Goal: Information Seeking & Learning: Learn about a topic

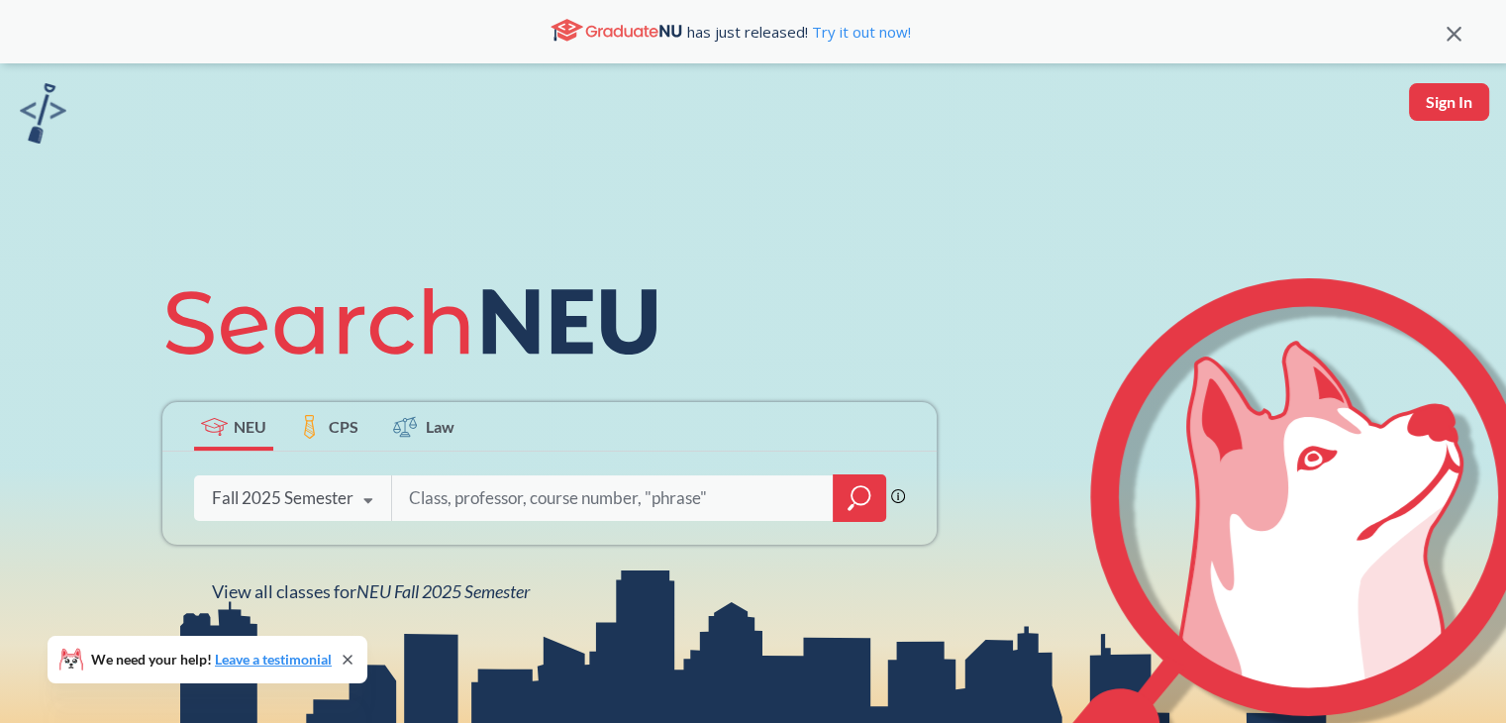
click at [450, 498] on input "search" at bounding box center [613, 498] width 412 height 42
type input "eece 7315"
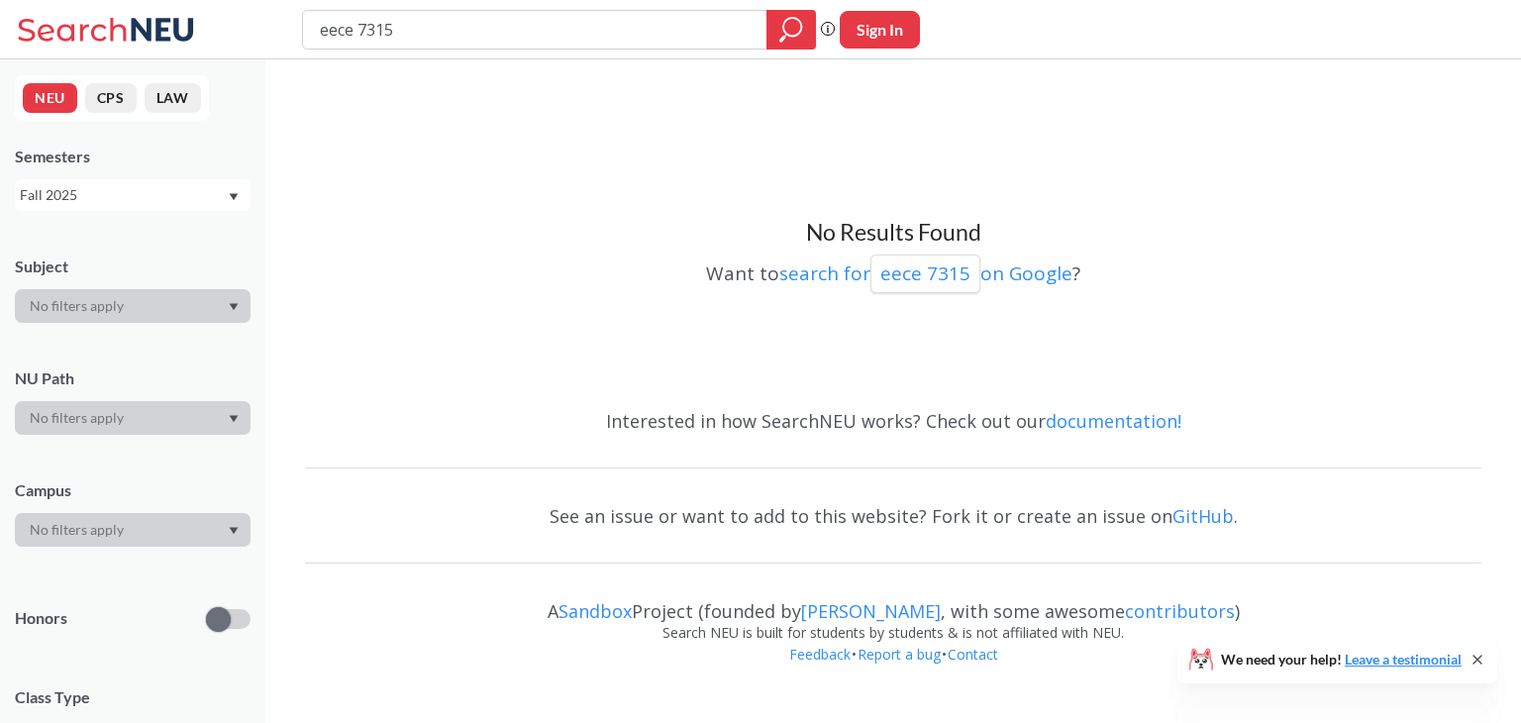
click at [223, 199] on div "Fall 2025" at bounding box center [123, 195] width 207 height 22
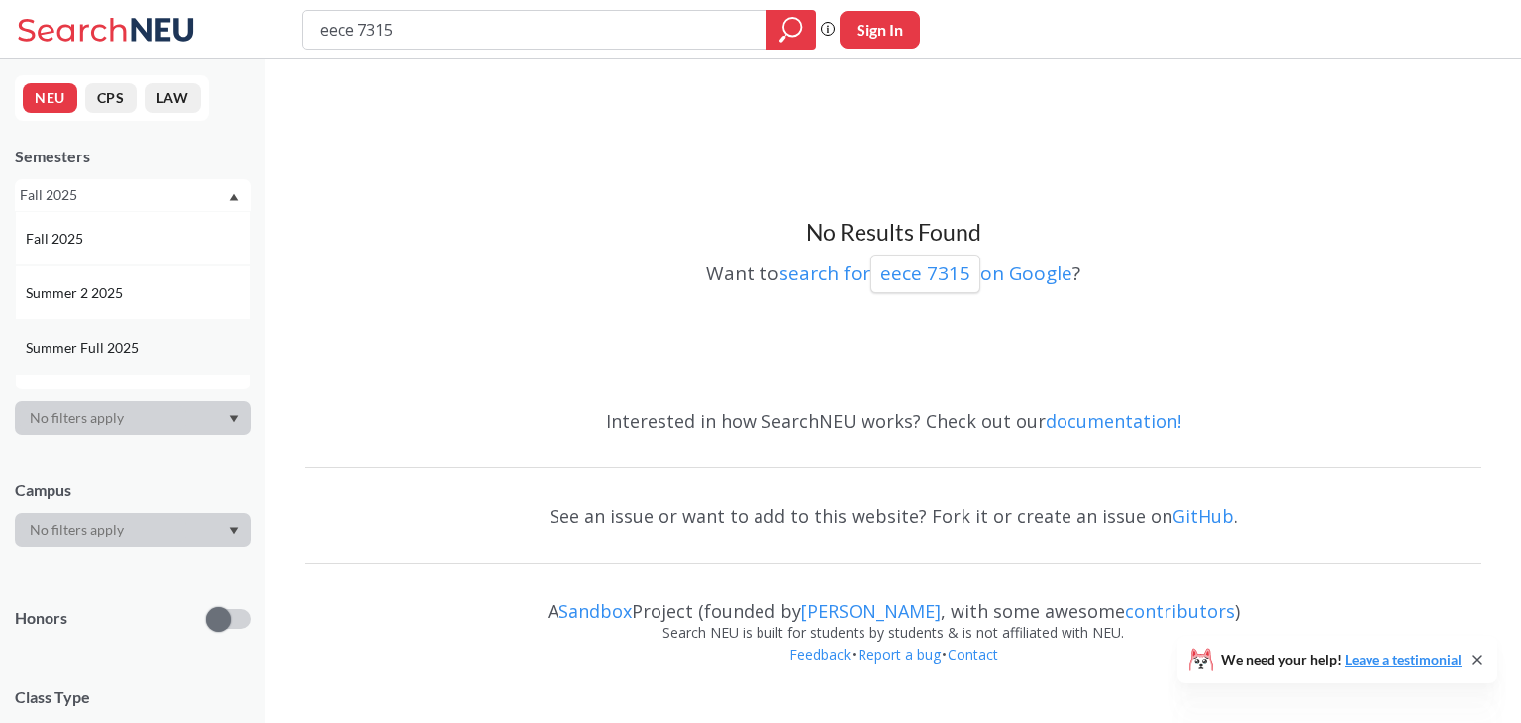
click at [147, 345] on div "Summer Full 2025" at bounding box center [138, 348] width 224 height 22
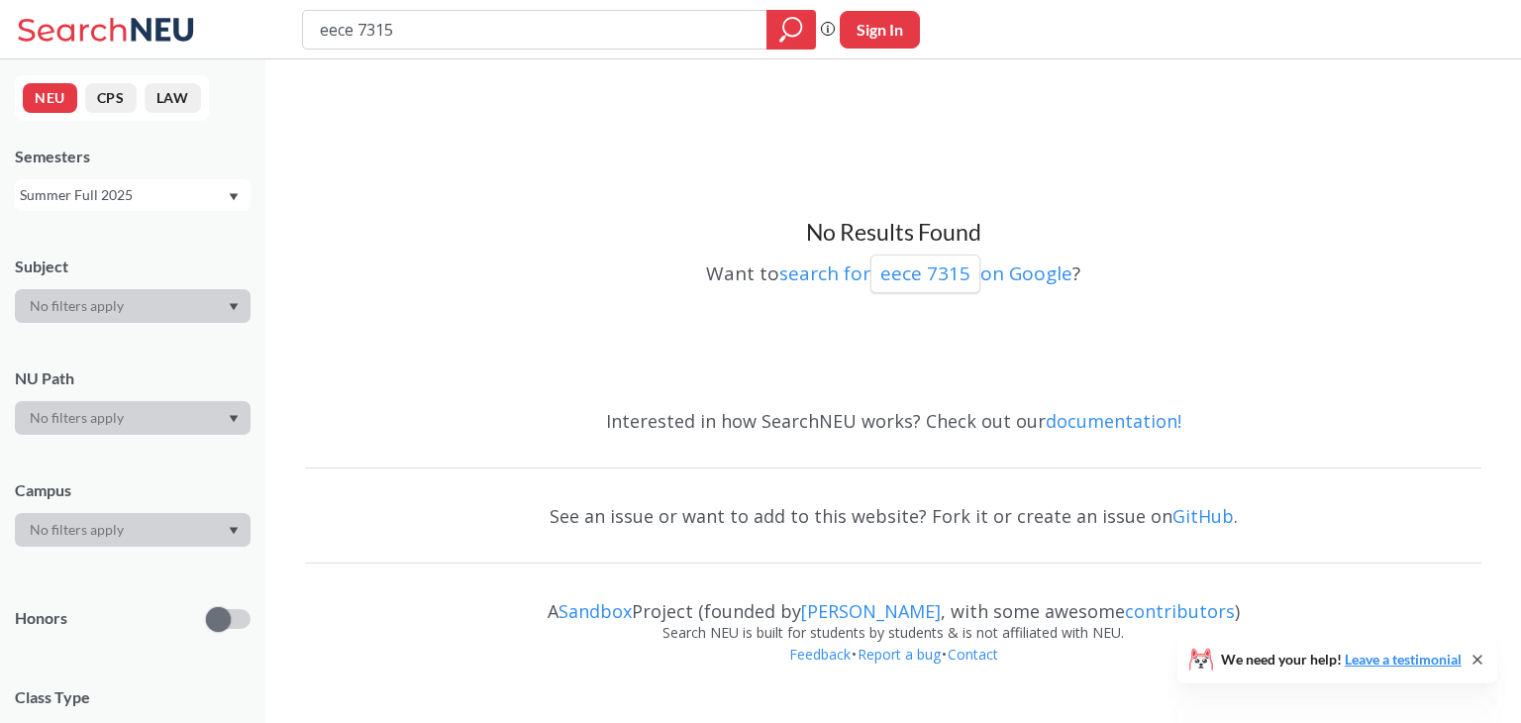
click at [178, 203] on div "Summer Full 2025" at bounding box center [123, 195] width 207 height 22
click at [161, 308] on div "Spring 2025" at bounding box center [138, 306] width 224 height 22
click at [174, 189] on div "Spring 2025" at bounding box center [123, 195] width 207 height 22
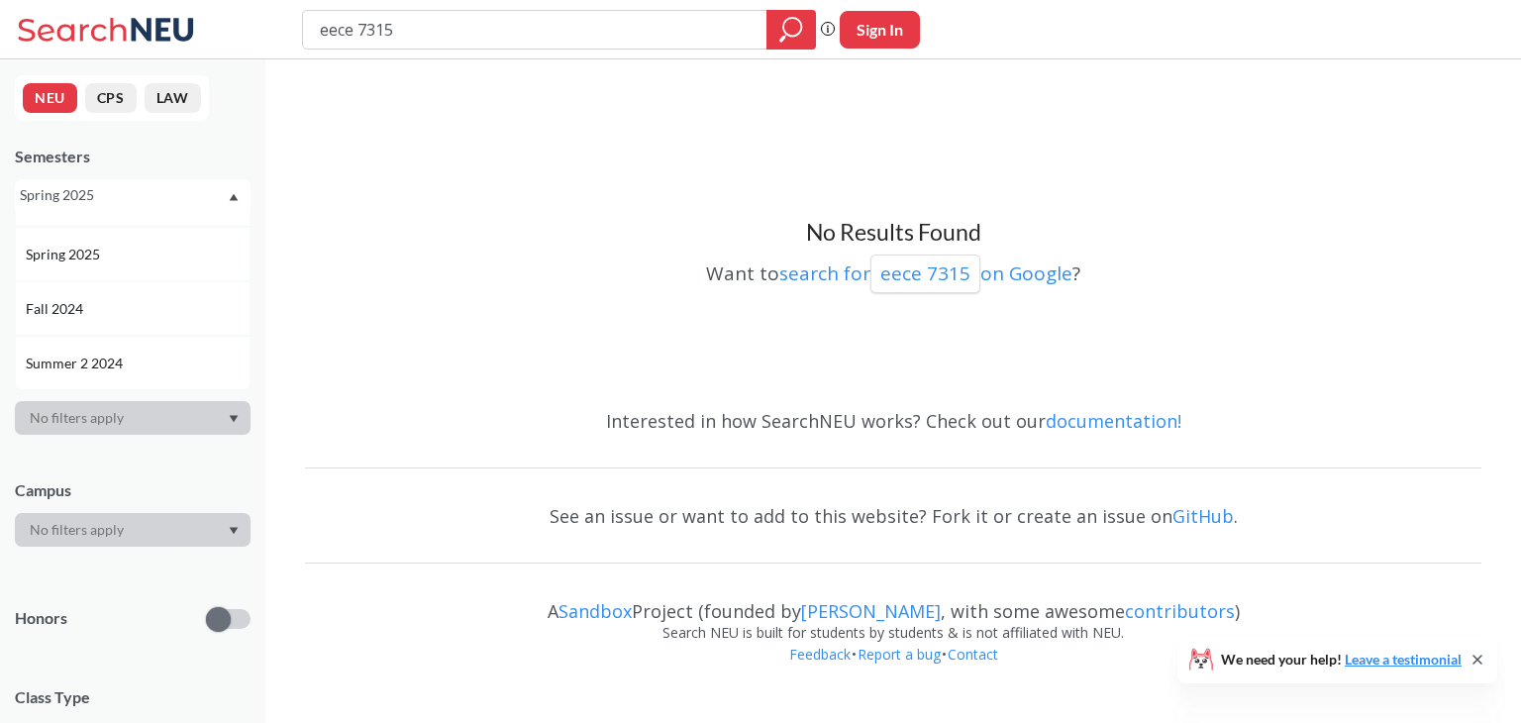
click at [135, 302] on div "Fall 2024" at bounding box center [138, 309] width 224 height 22
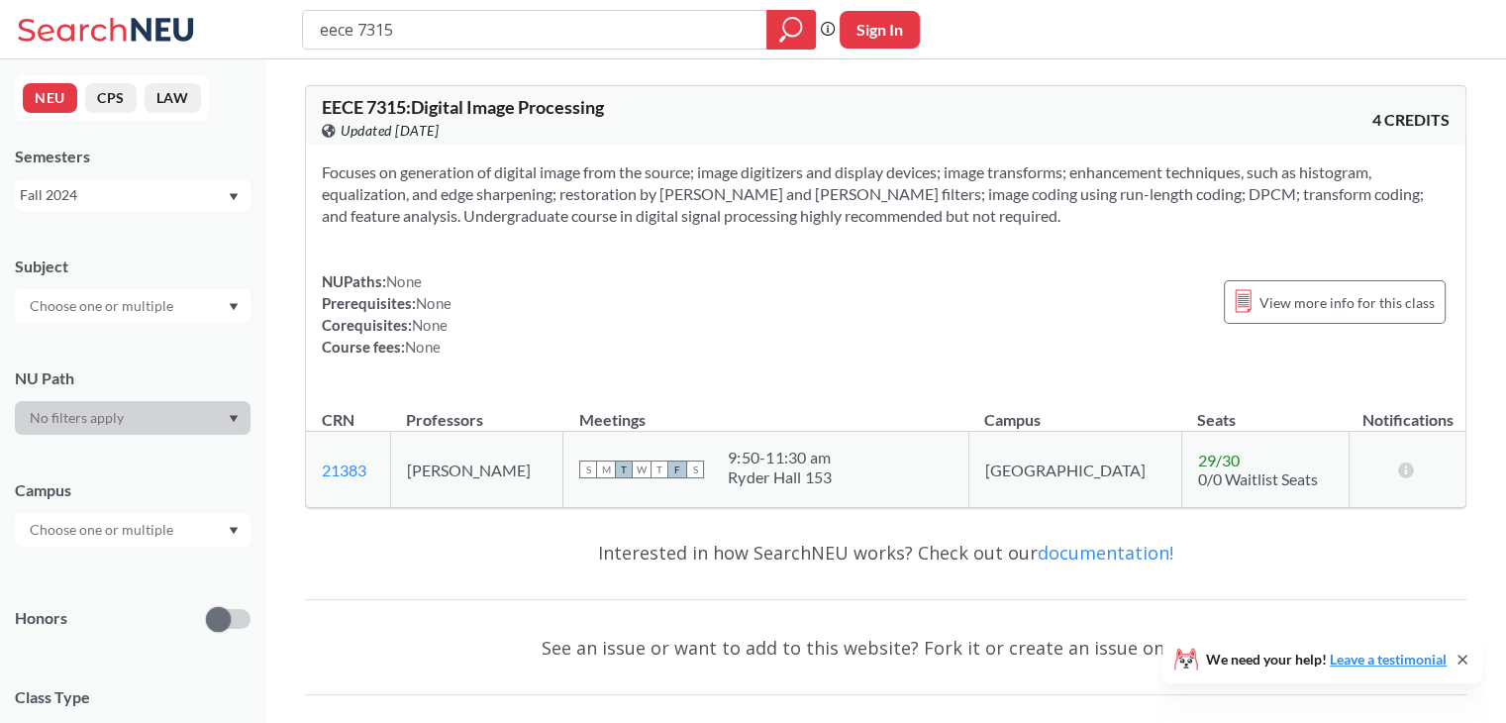
click at [208, 186] on div "Fall 2024" at bounding box center [123, 195] width 207 height 22
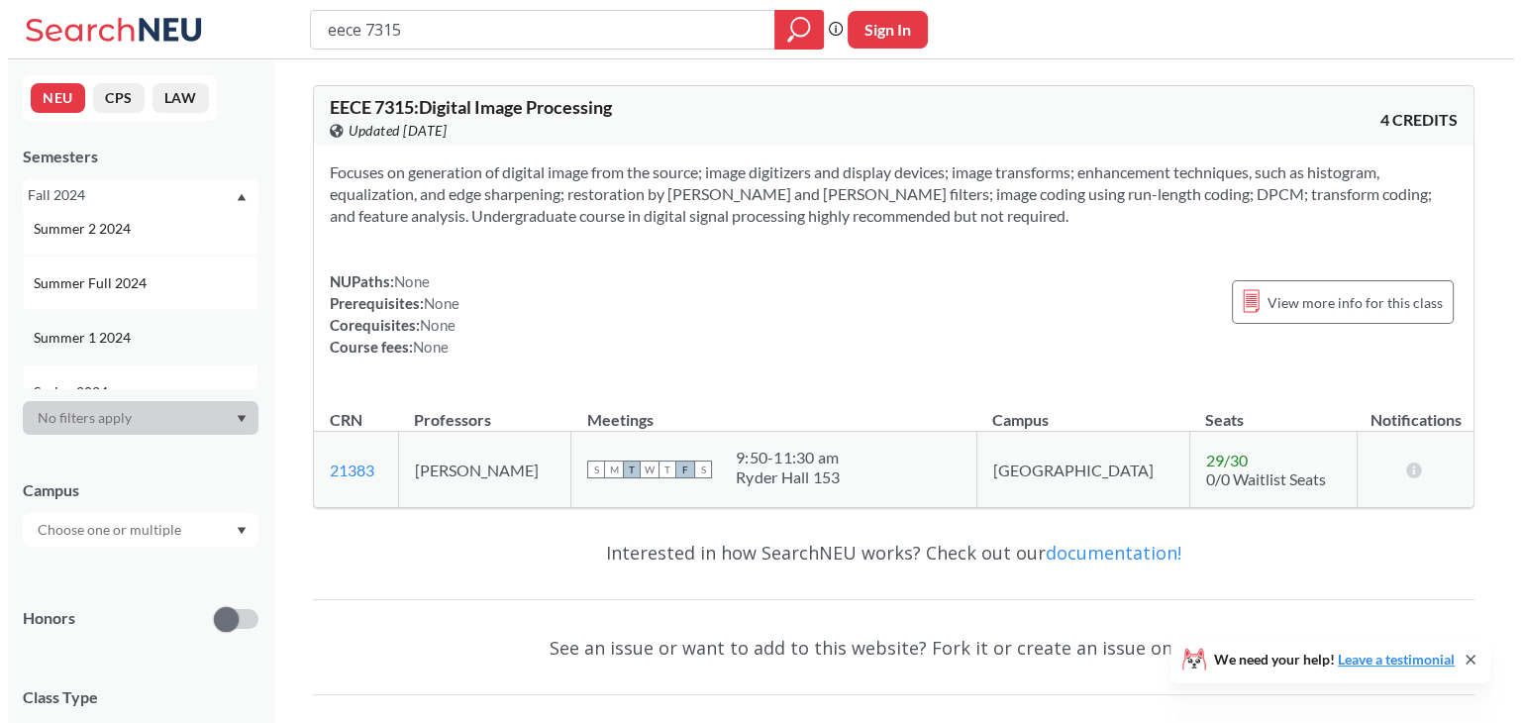
scroll to position [399, 0]
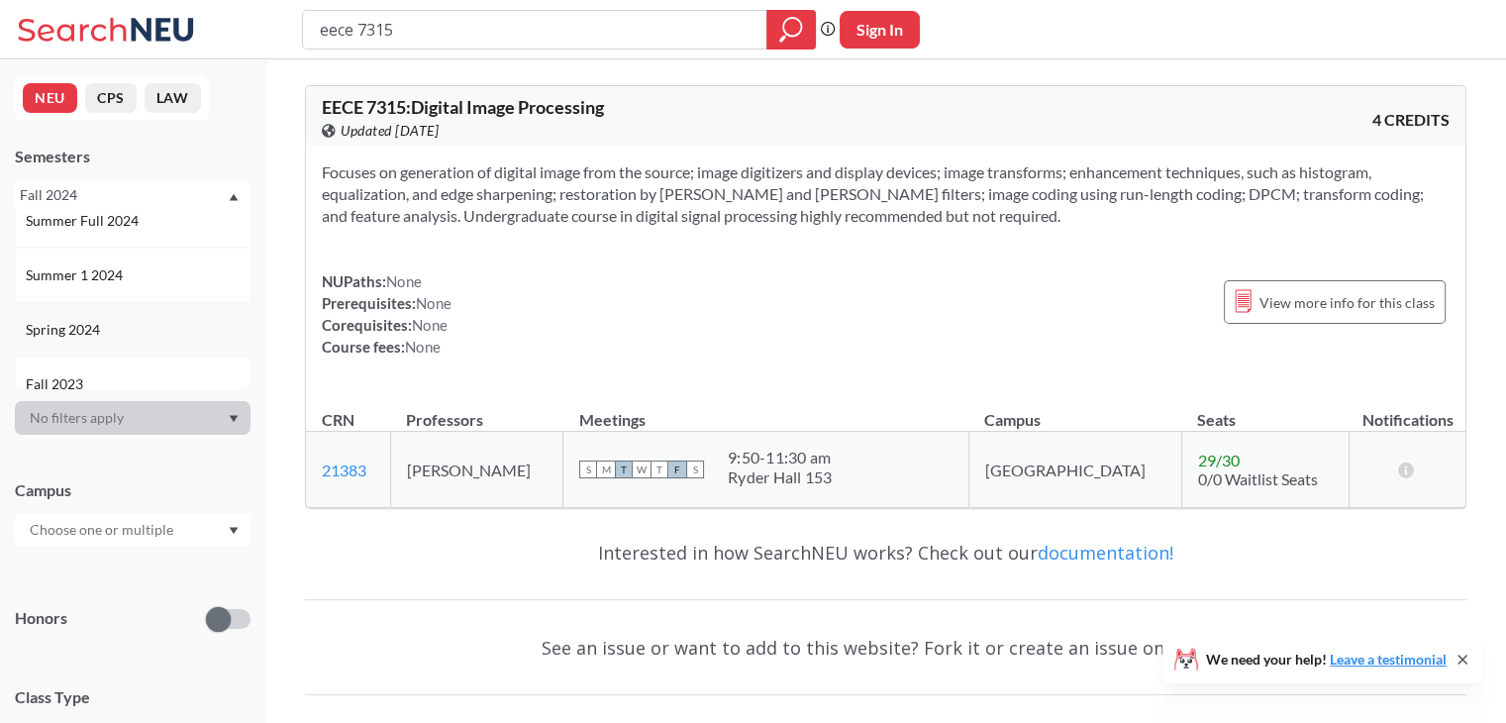
click at [127, 327] on div "Spring 2024" at bounding box center [138, 330] width 224 height 22
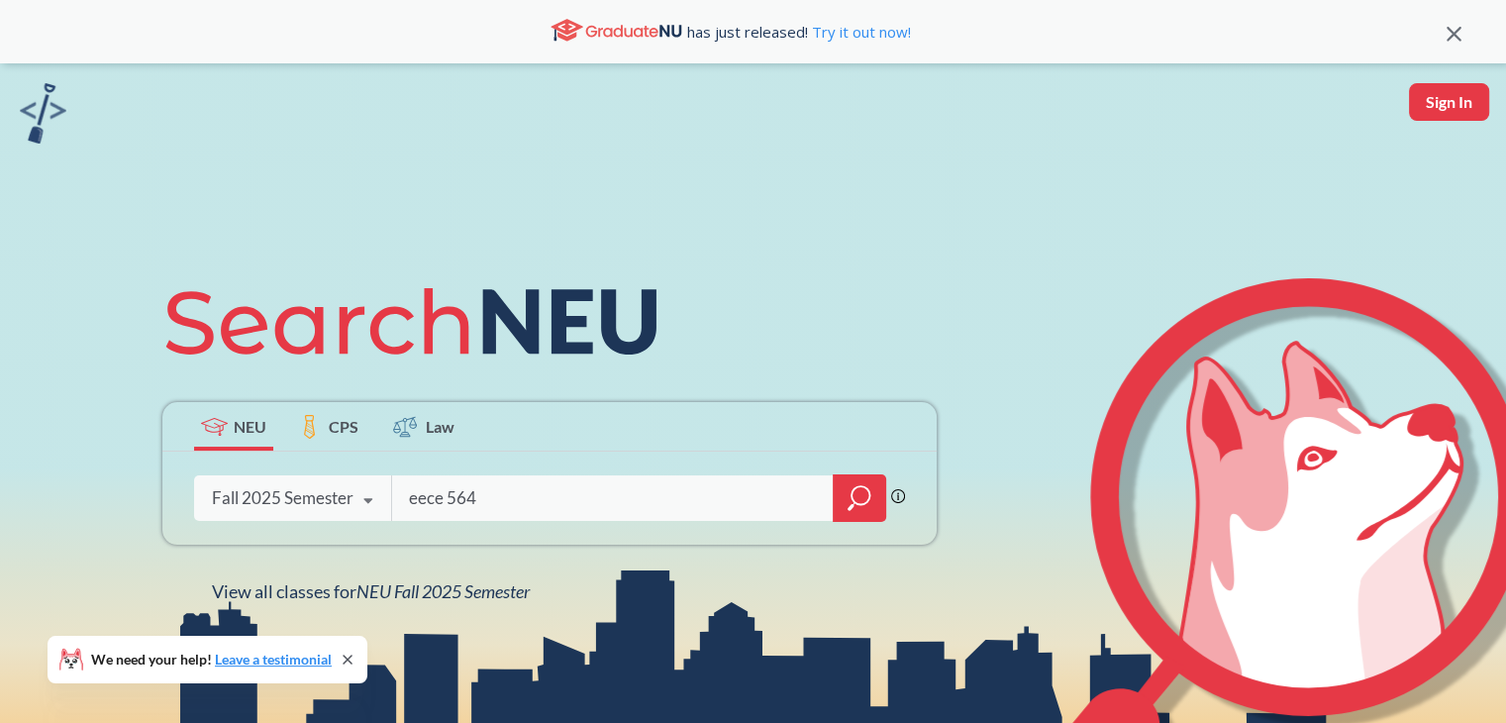
type input "eece 5645"
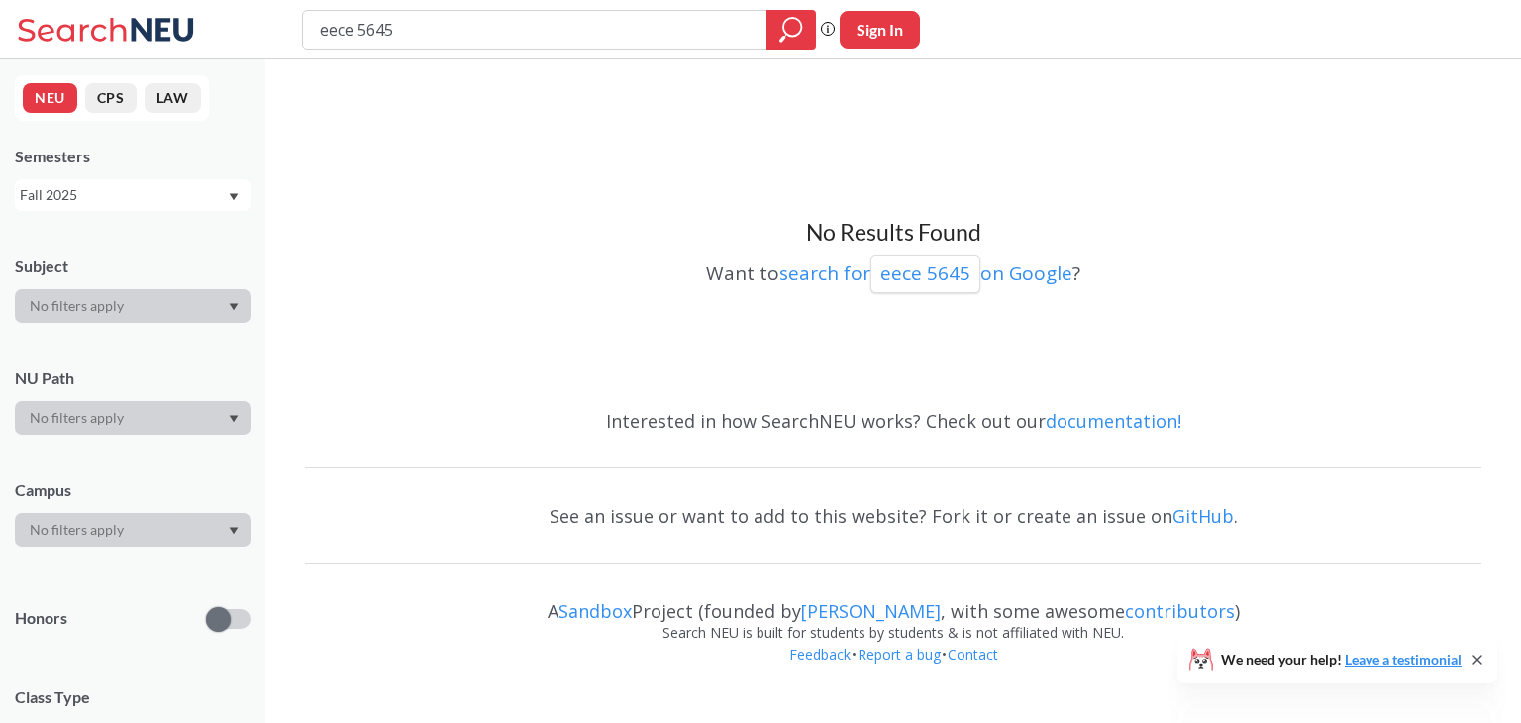
click at [160, 202] on div "Fall 2025" at bounding box center [123, 195] width 207 height 22
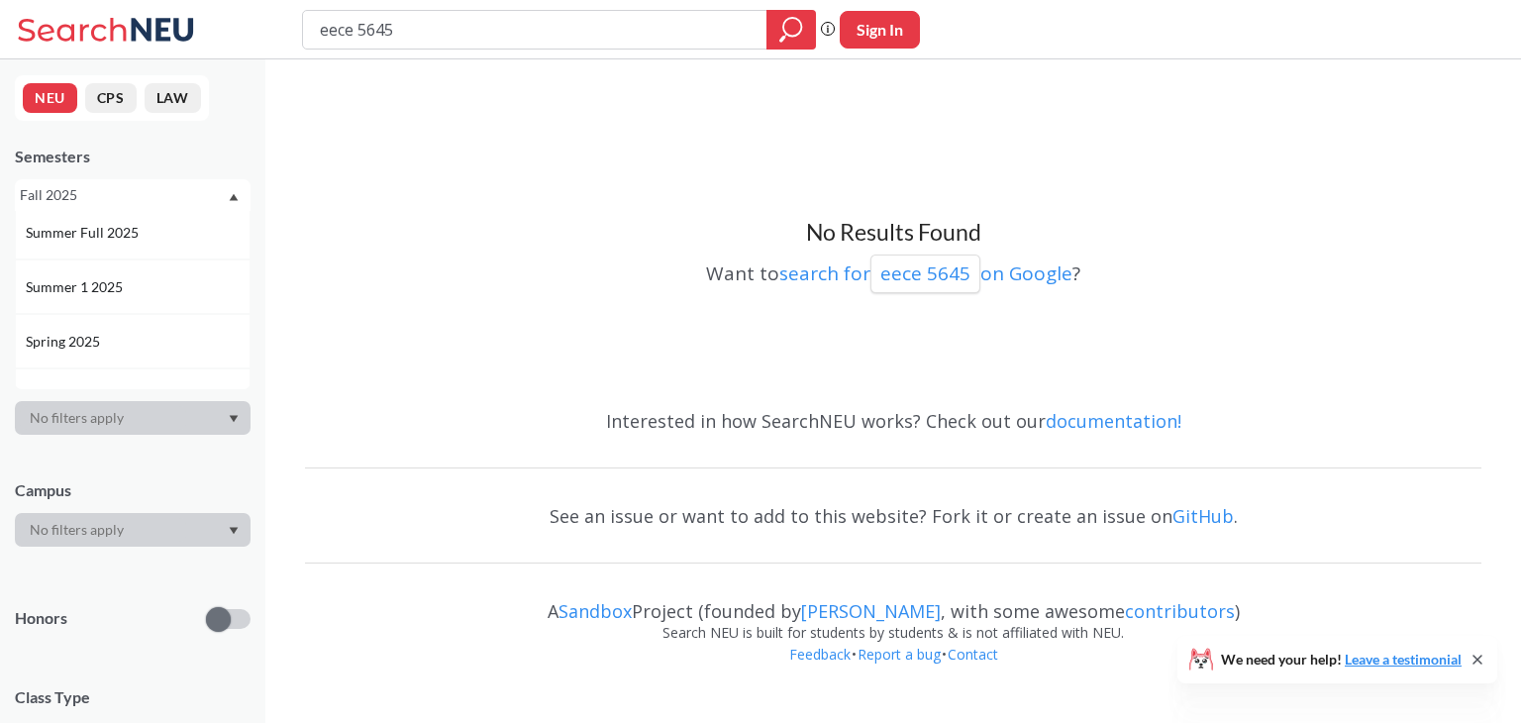
scroll to position [129, 0]
click at [110, 330] on div "Spring 2025" at bounding box center [138, 328] width 224 height 22
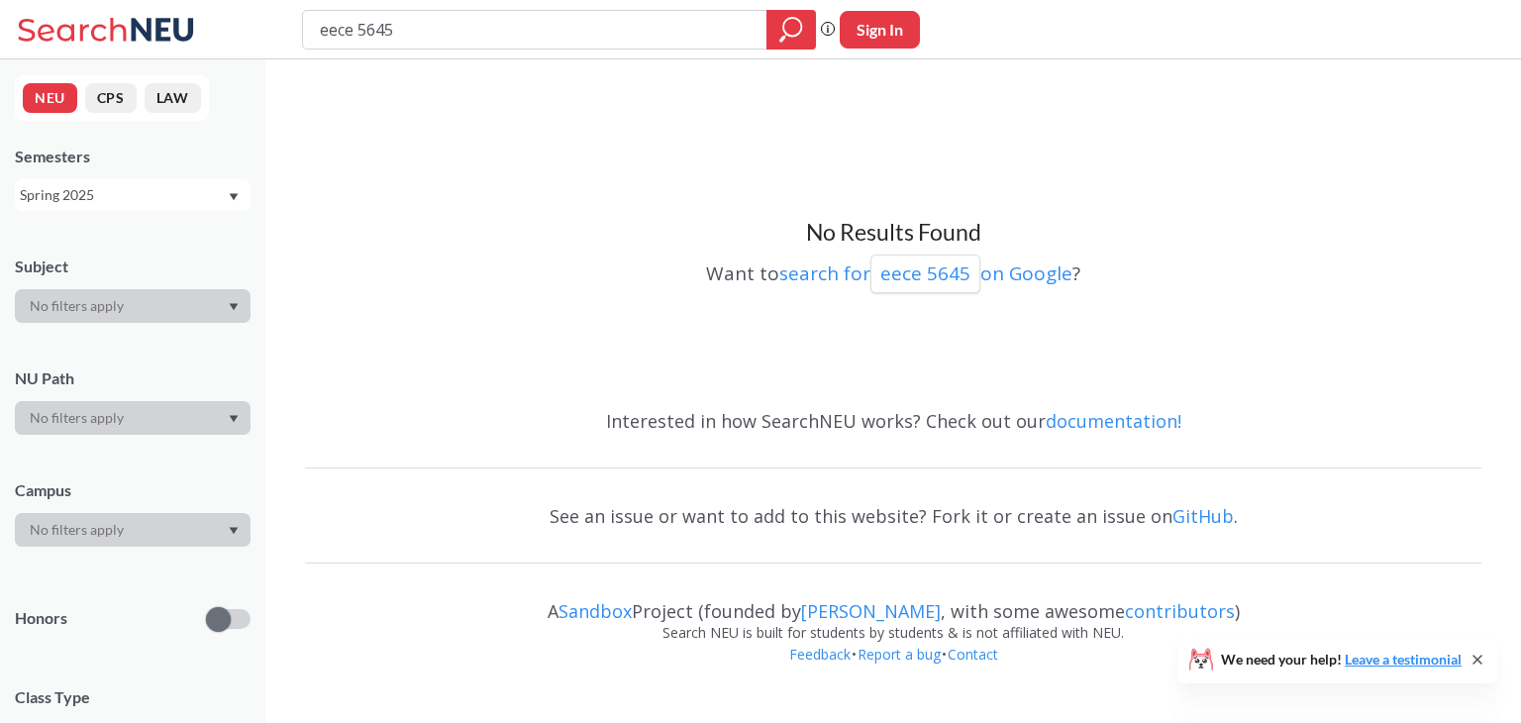
click at [190, 205] on div "Spring 2025" at bounding box center [123, 195] width 207 height 22
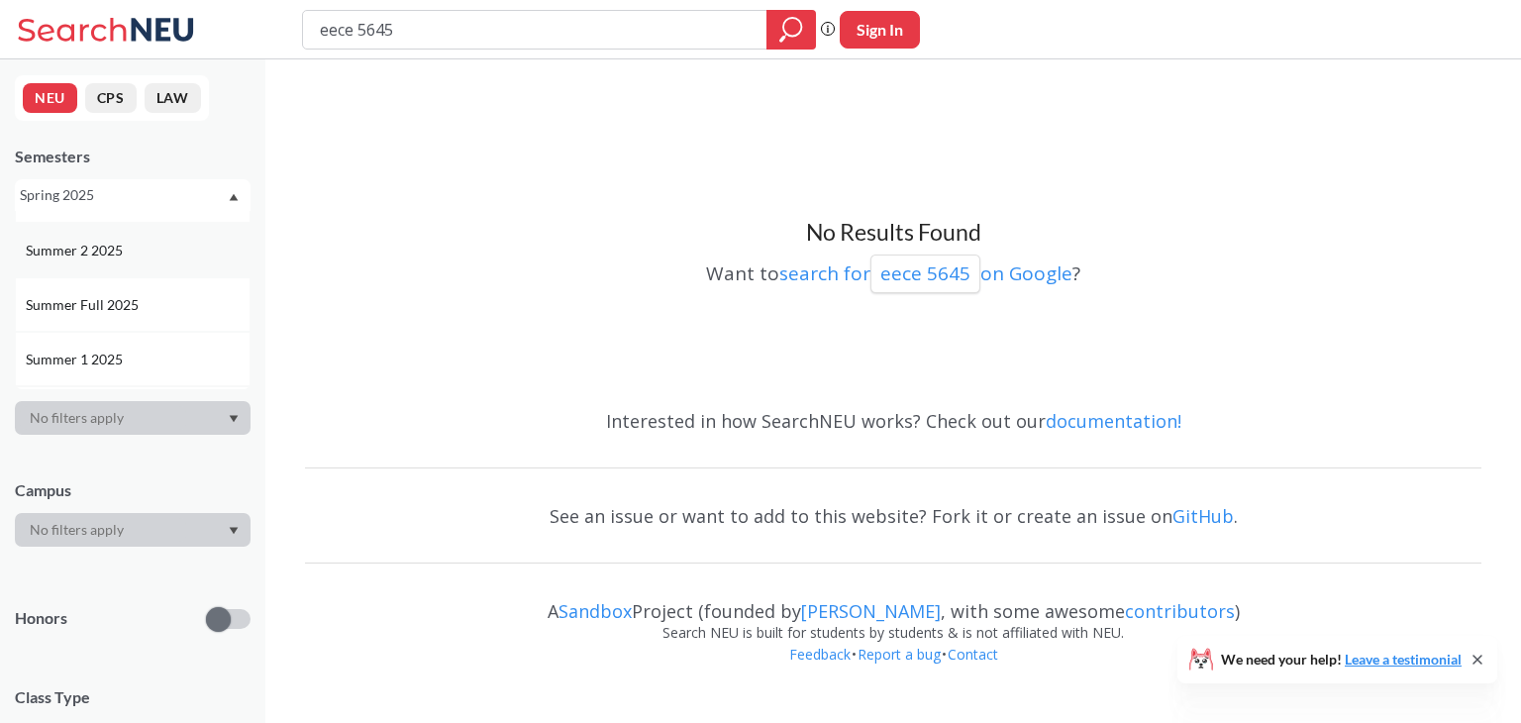
scroll to position [48, 0]
click at [163, 311] on div "Summer Full 2025" at bounding box center [133, 299] width 236 height 54
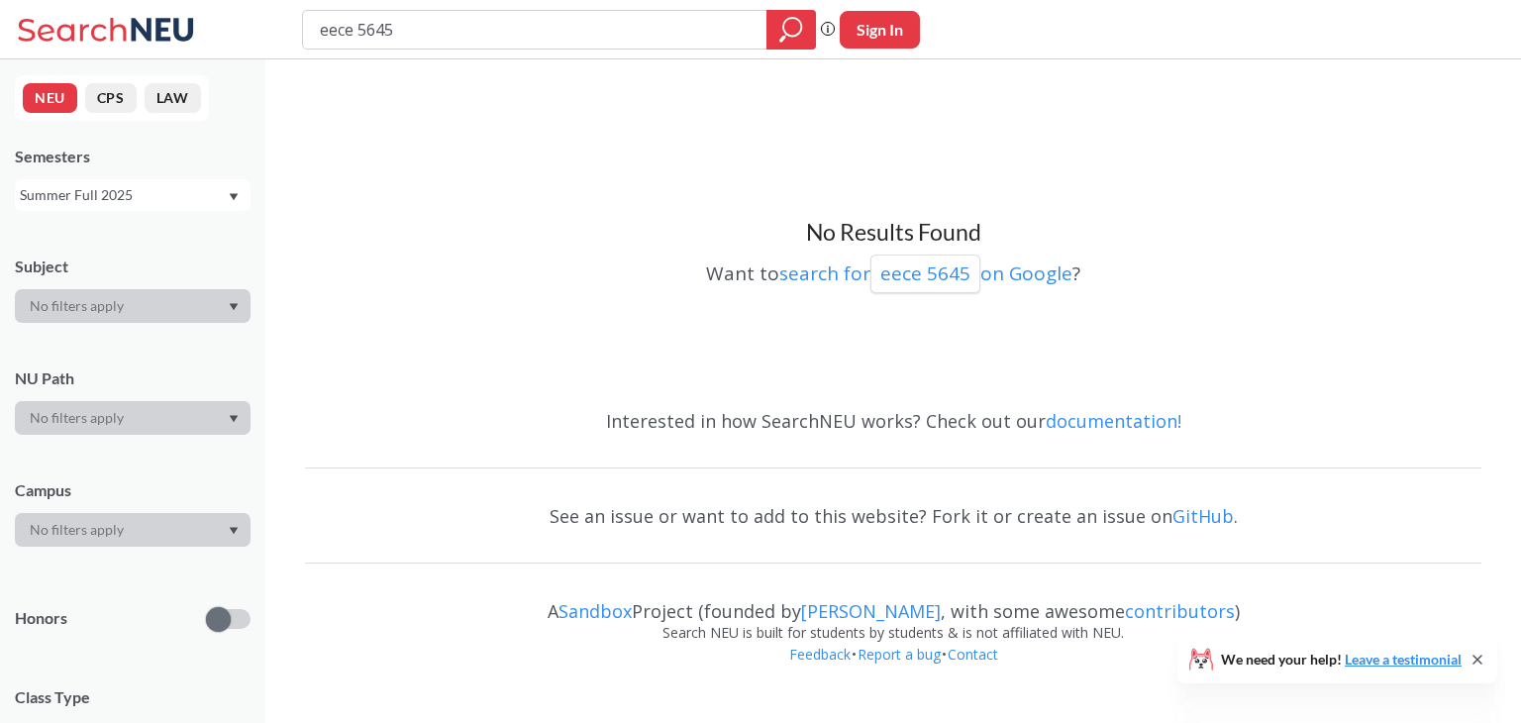
click at [201, 191] on div "Summer Full 2025" at bounding box center [123, 195] width 207 height 22
click at [514, 33] on input "eece 5645" at bounding box center [535, 30] width 435 height 34
type input "e"
type input "cs 6650"
click at [166, 195] on div "Summer Full 2025" at bounding box center [123, 195] width 207 height 22
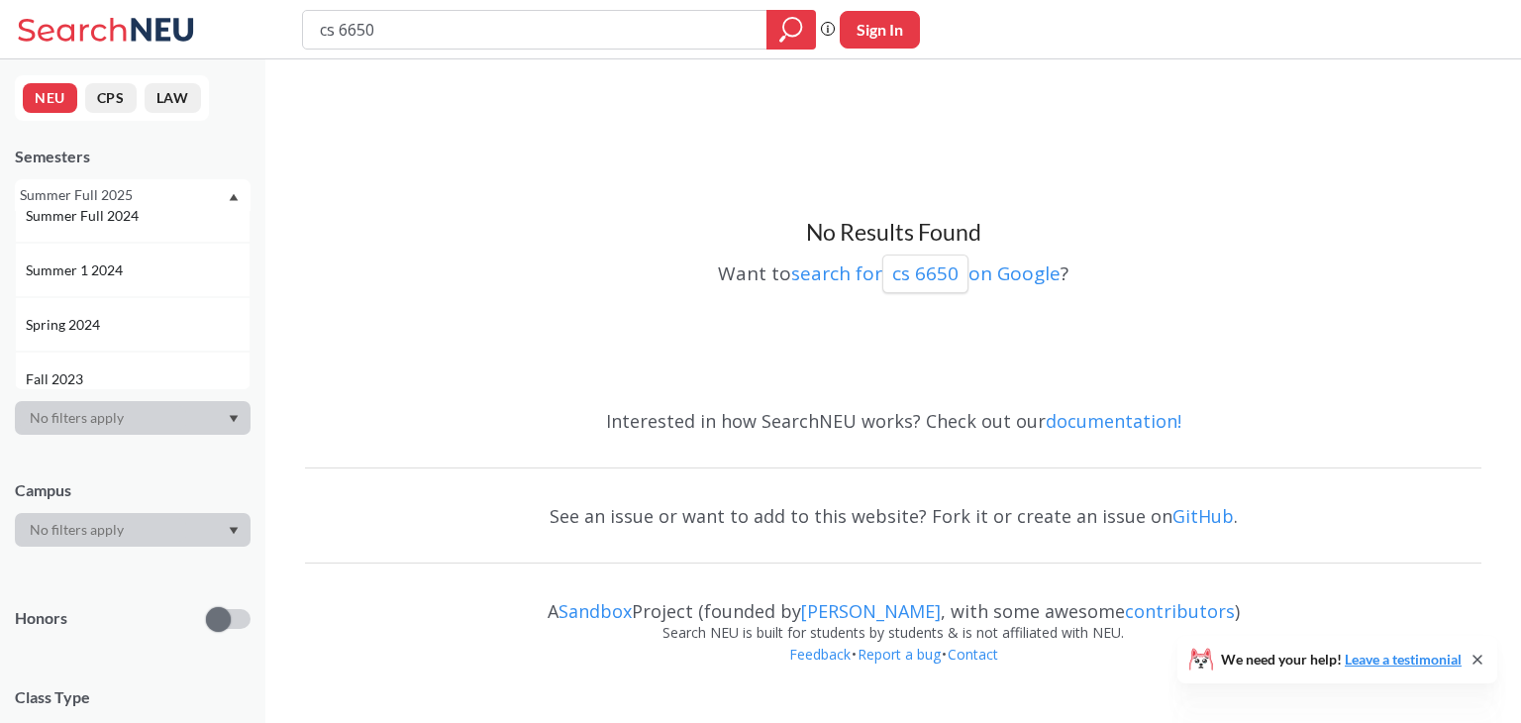
scroll to position [406, 0]
click at [107, 332] on div "Spring 2024" at bounding box center [138, 323] width 224 height 22
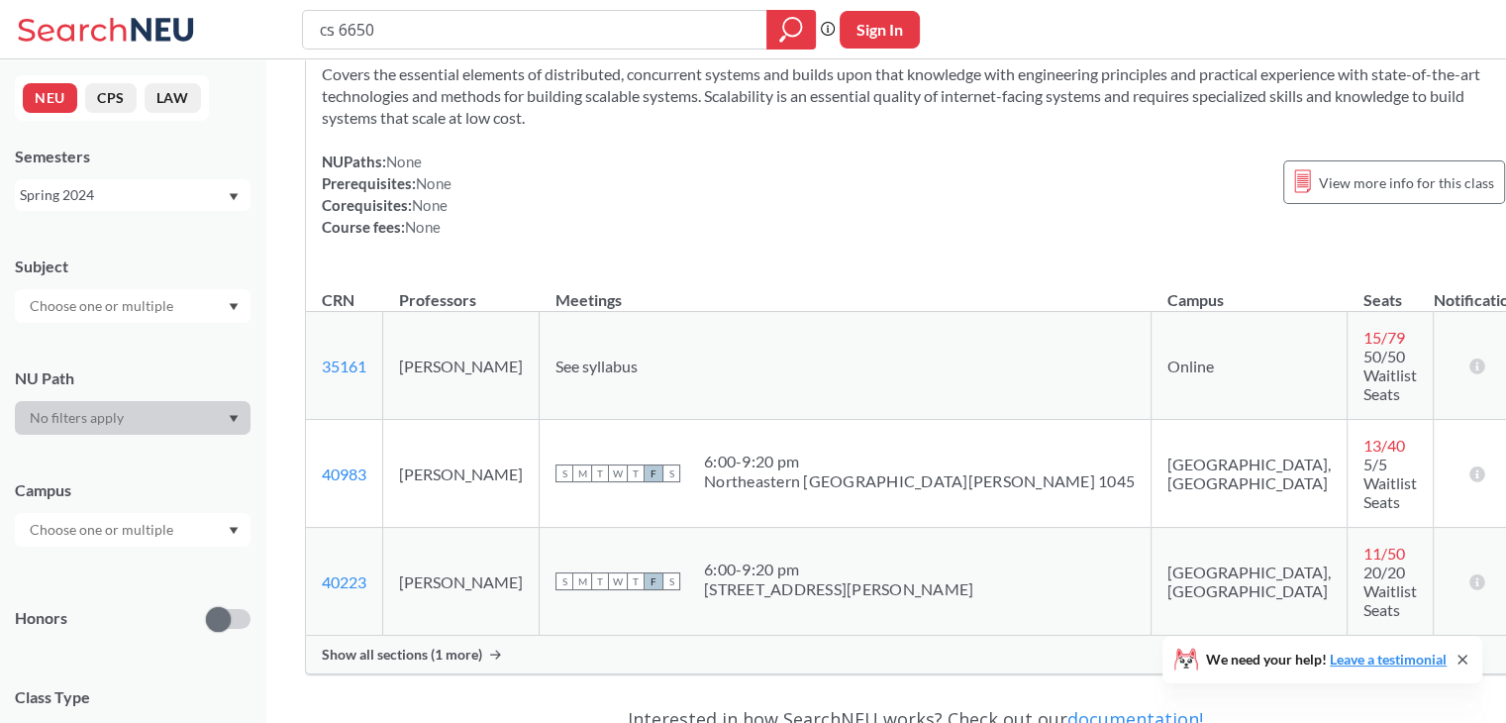
scroll to position [99, 0]
click at [416, 644] on span "Show all sections (1 more)" at bounding box center [402, 653] width 160 height 18
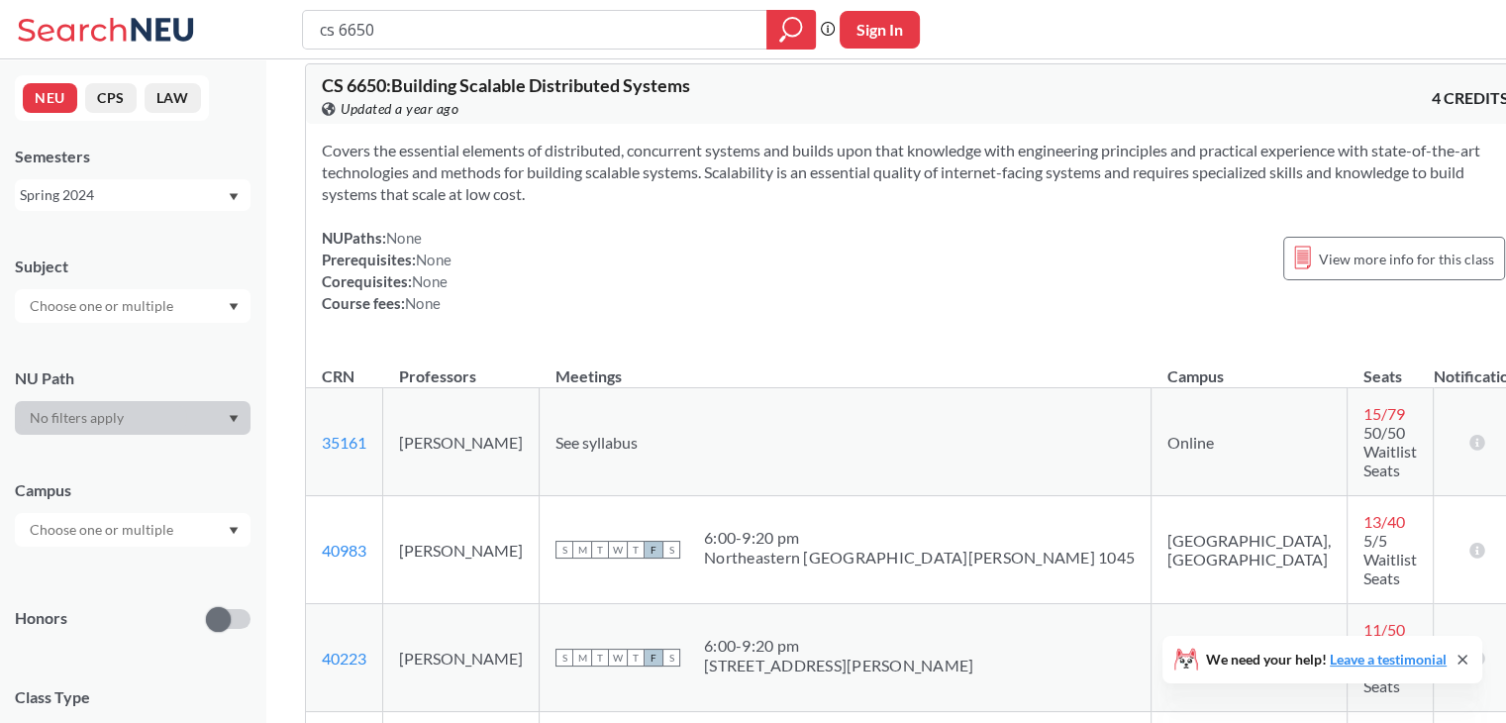
scroll to position [0, 0]
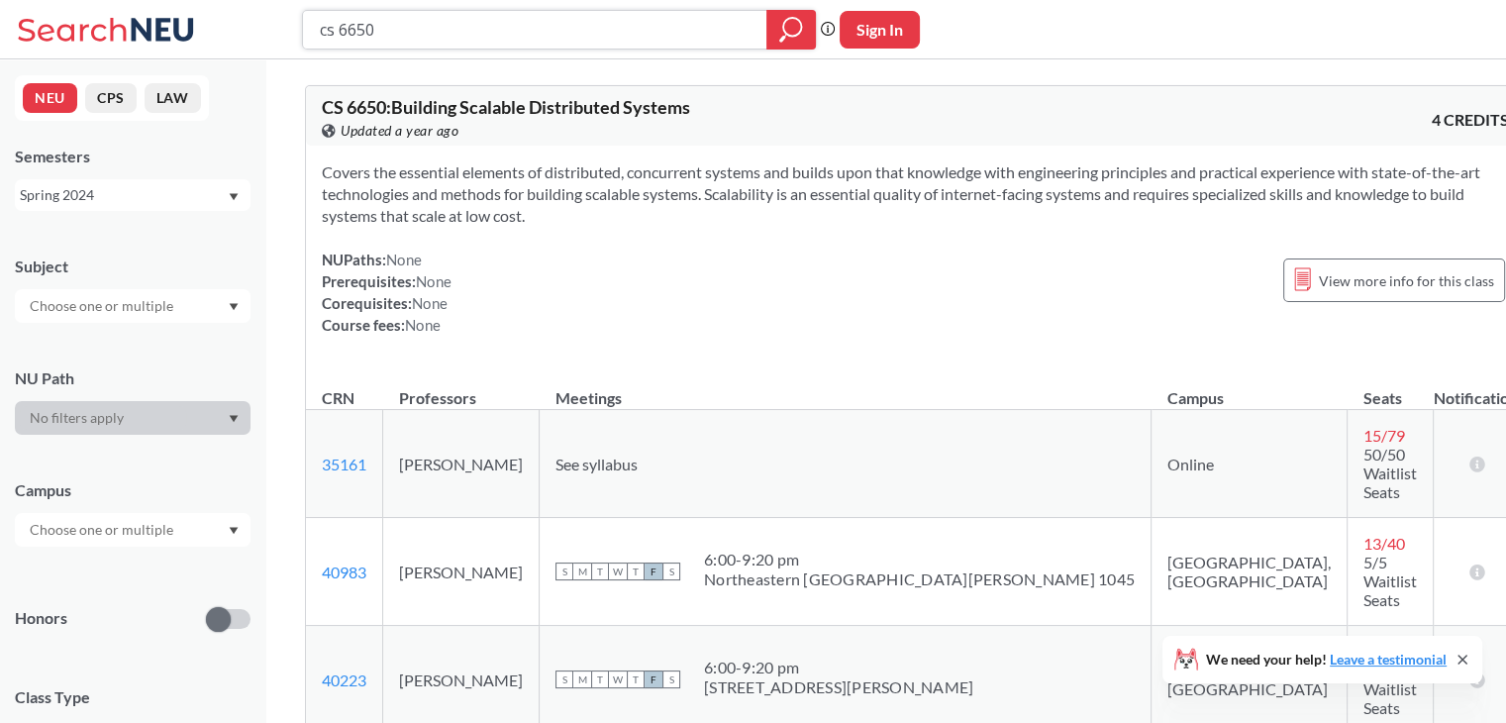
click at [457, 14] on input "cs 6650" at bounding box center [535, 30] width 435 height 34
type input "c"
type input "ece"
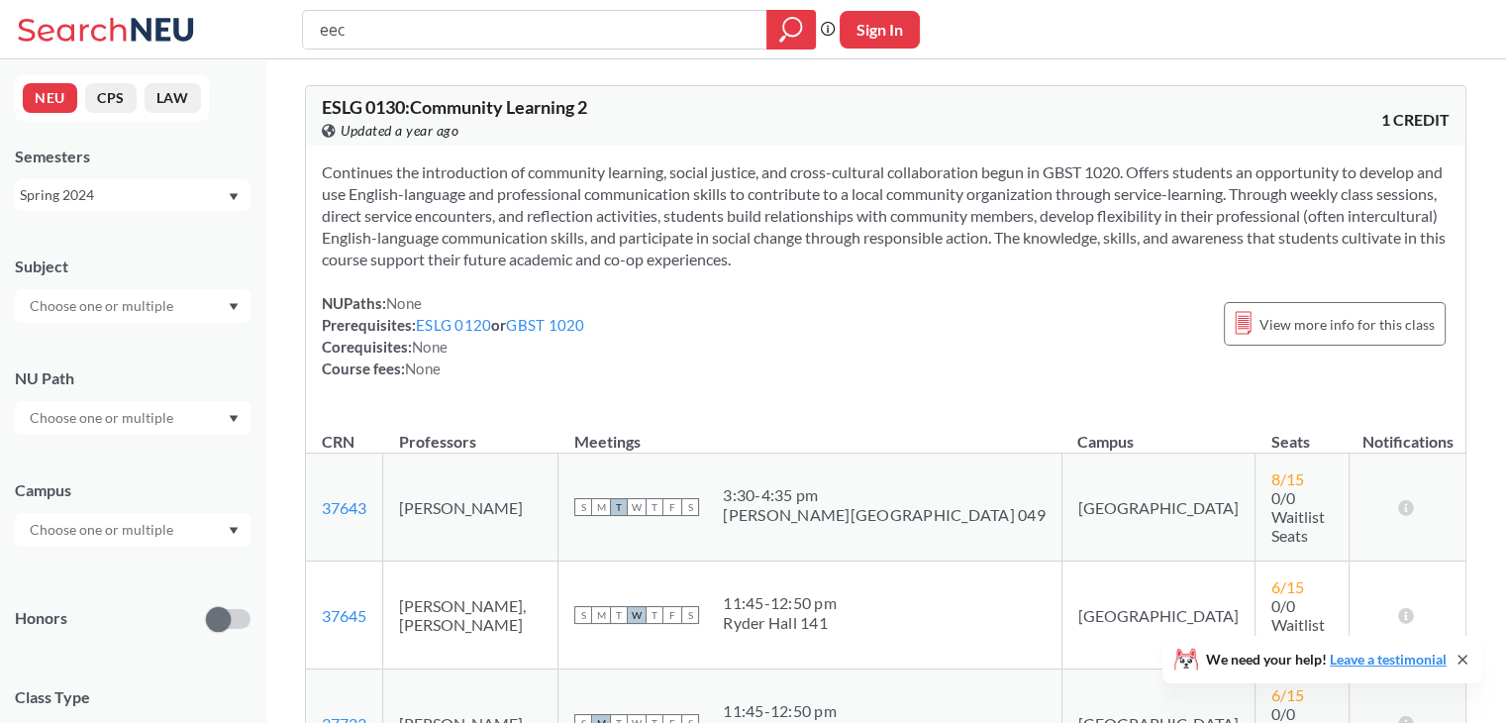
type input "eece"
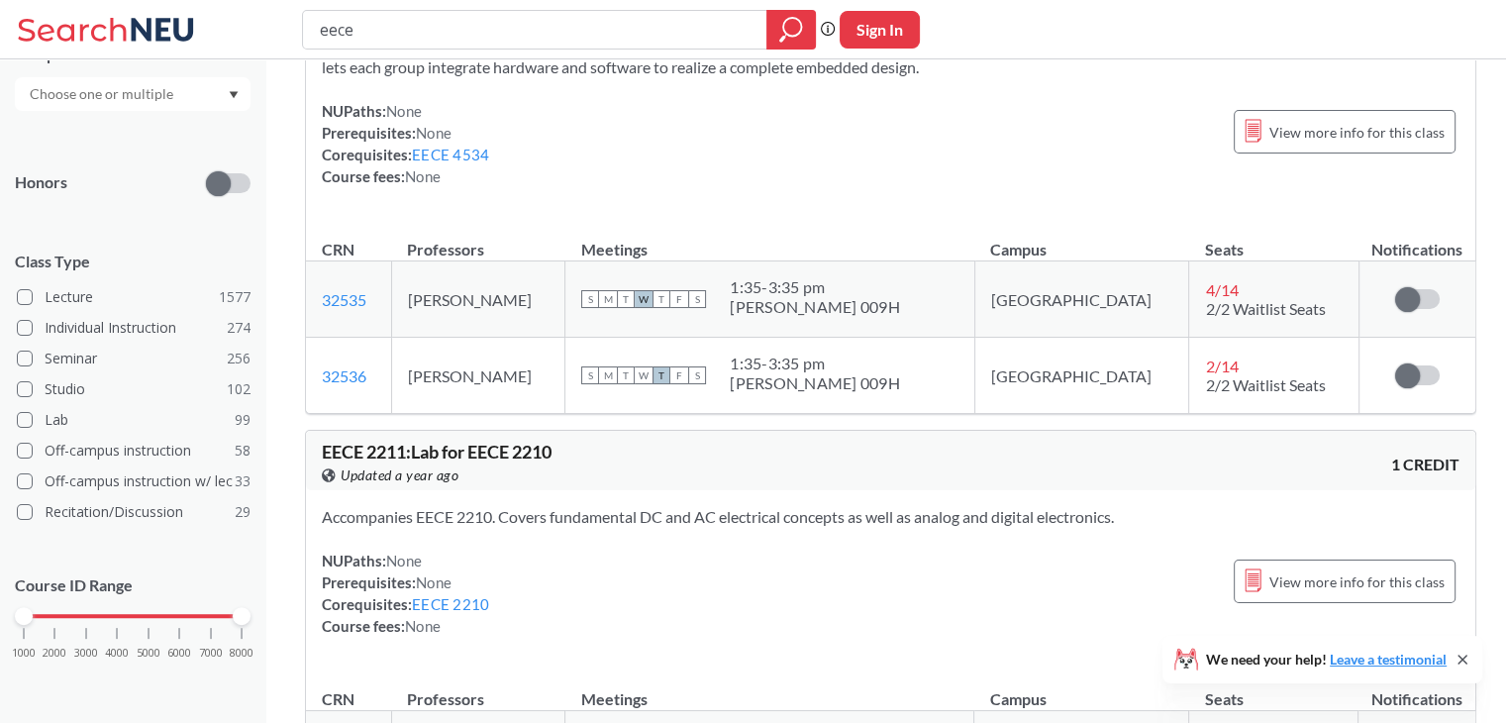
scroll to position [164, 0]
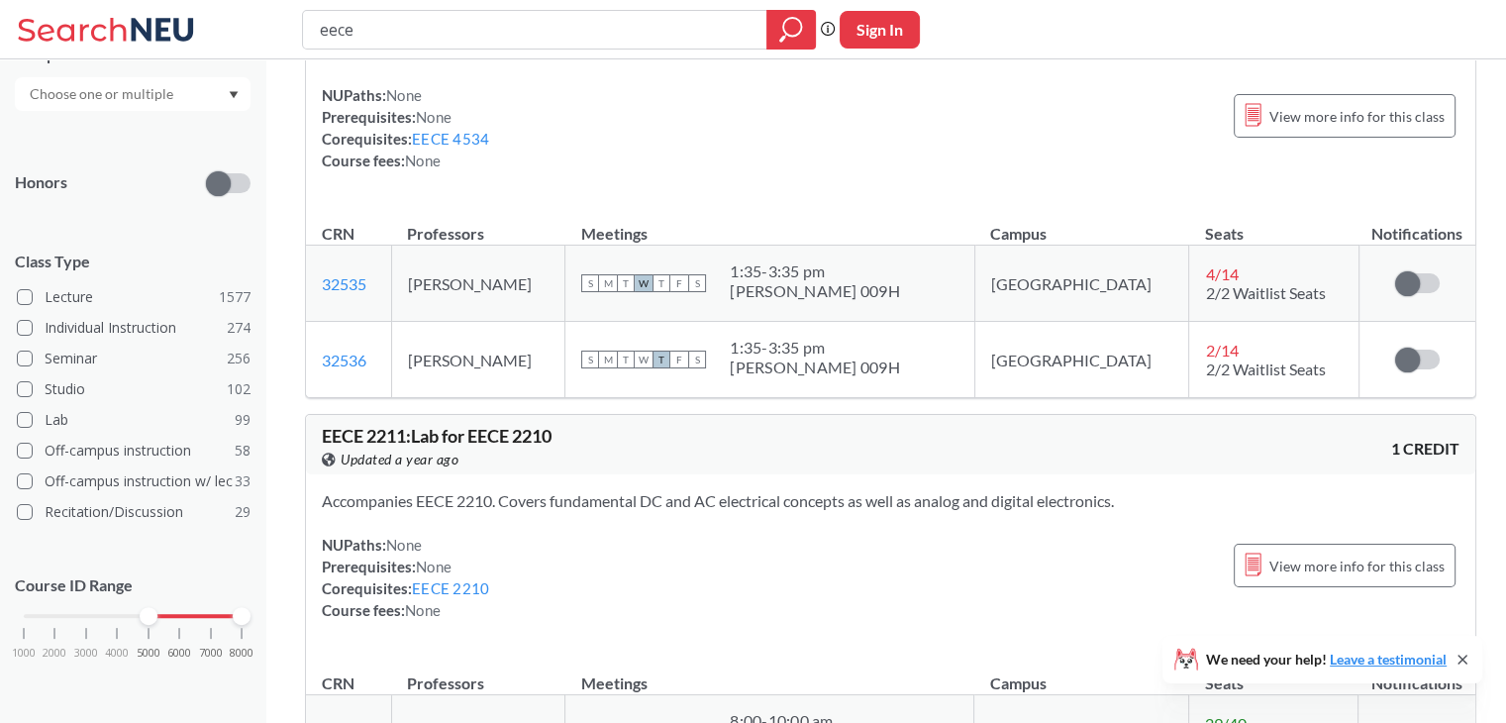
drag, startPoint x: 23, startPoint y: 612, endPoint x: 135, endPoint y: 608, distance: 111.9
click at [135, 609] on div "1000 2000 3000 4000 5000 6000 7000 8000" at bounding box center [133, 616] width 218 height 14
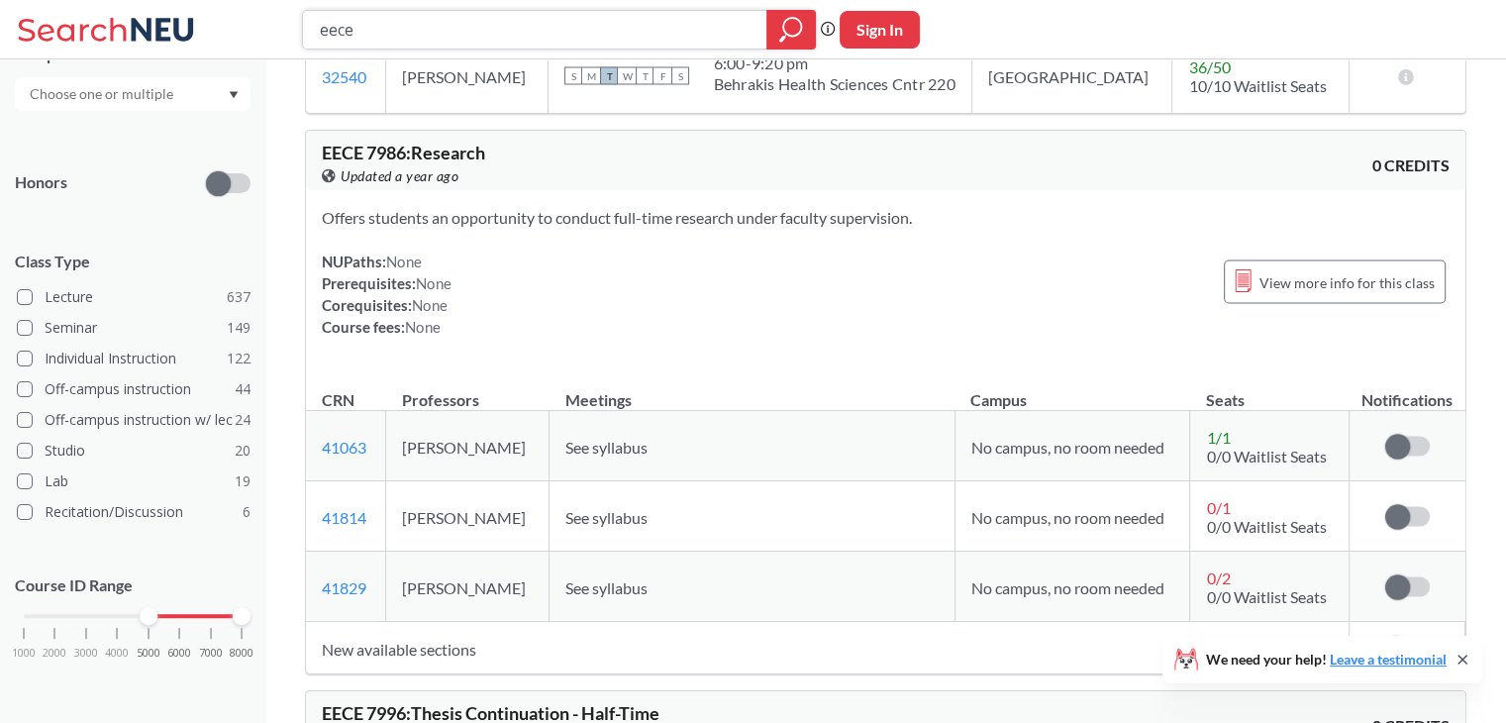
scroll to position [3329, 0]
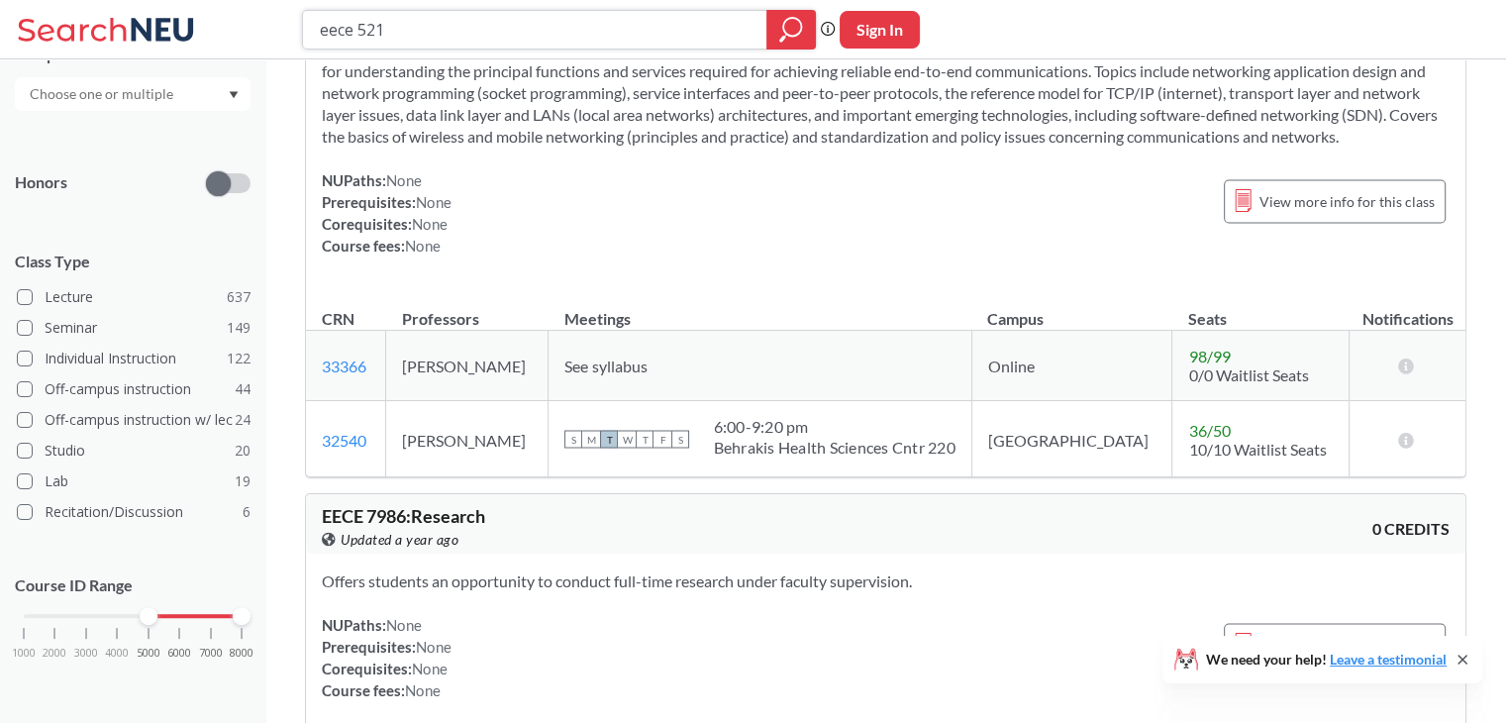
type input "eece 5215"
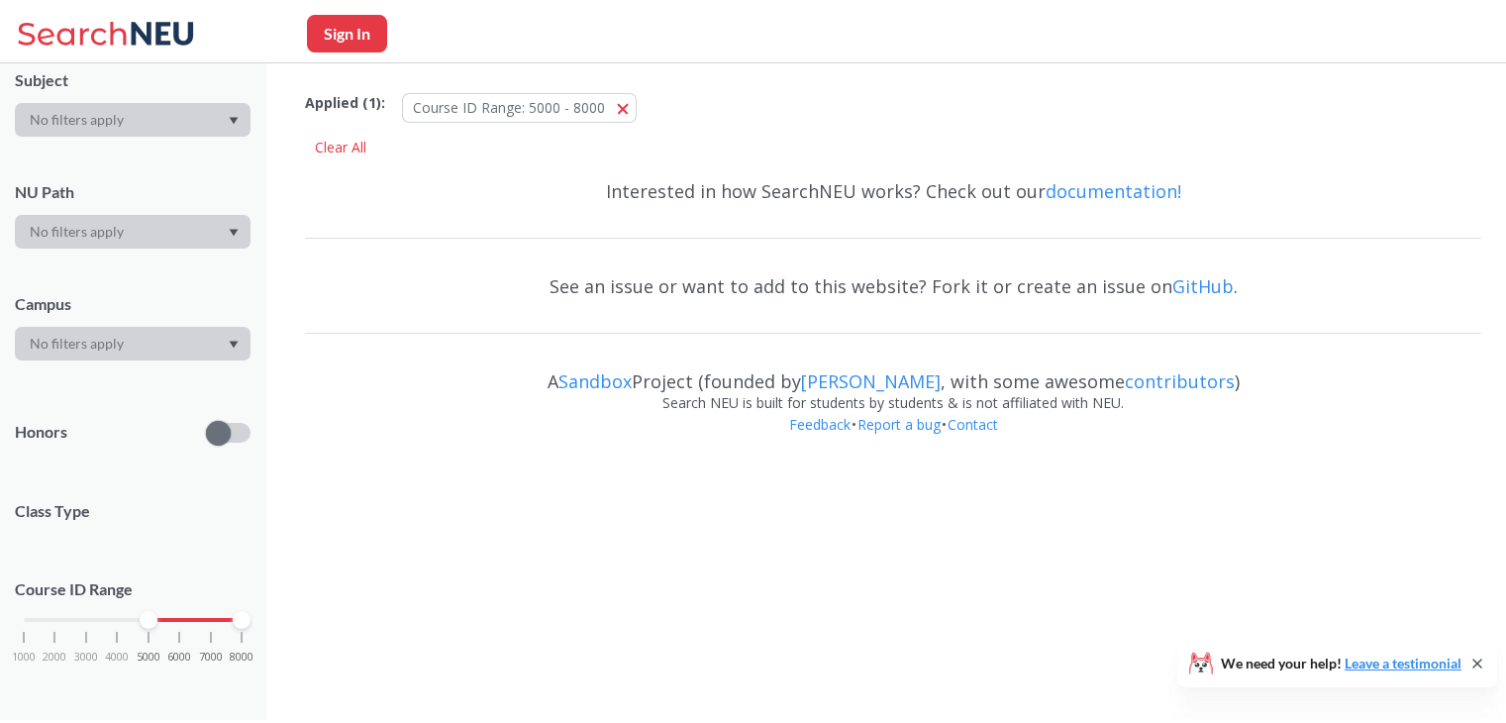
scroll to position [190, 0]
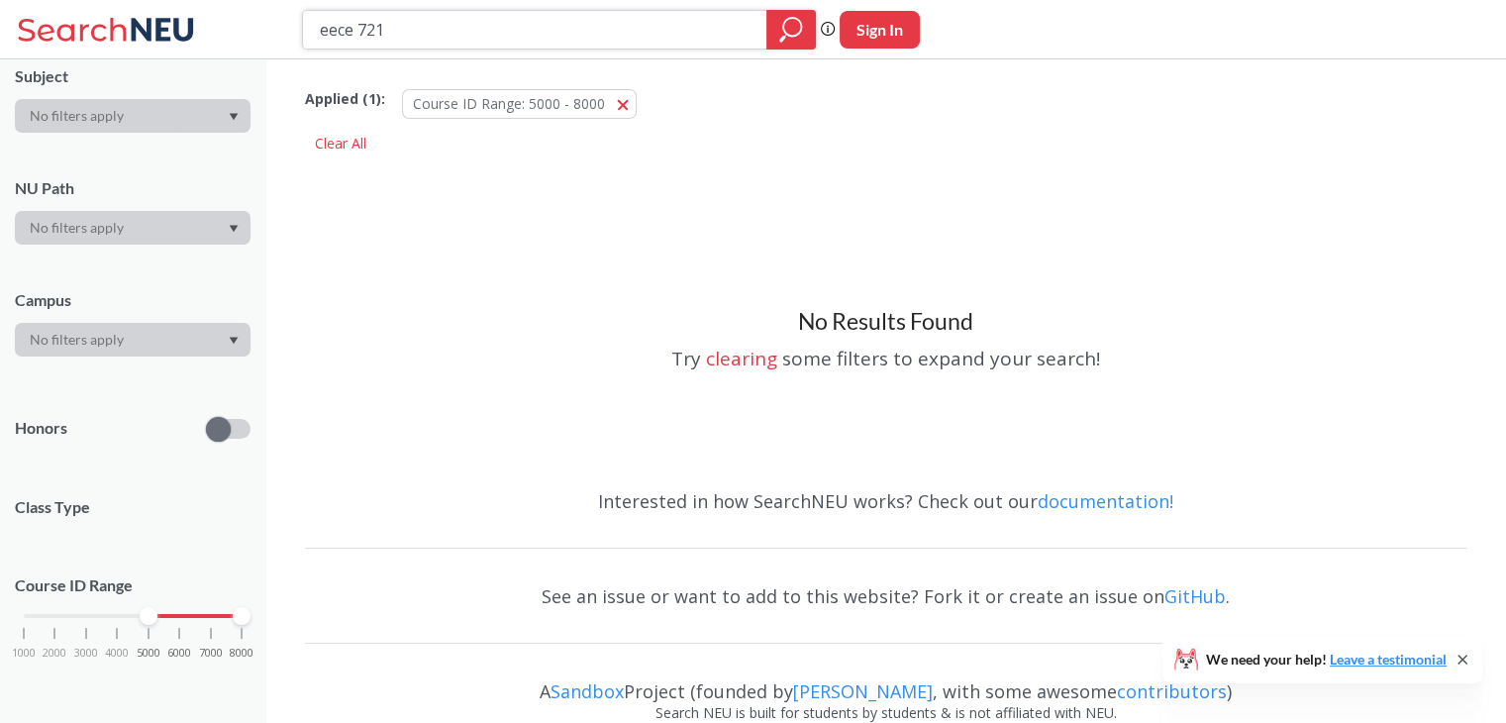
type input "eece 7215"
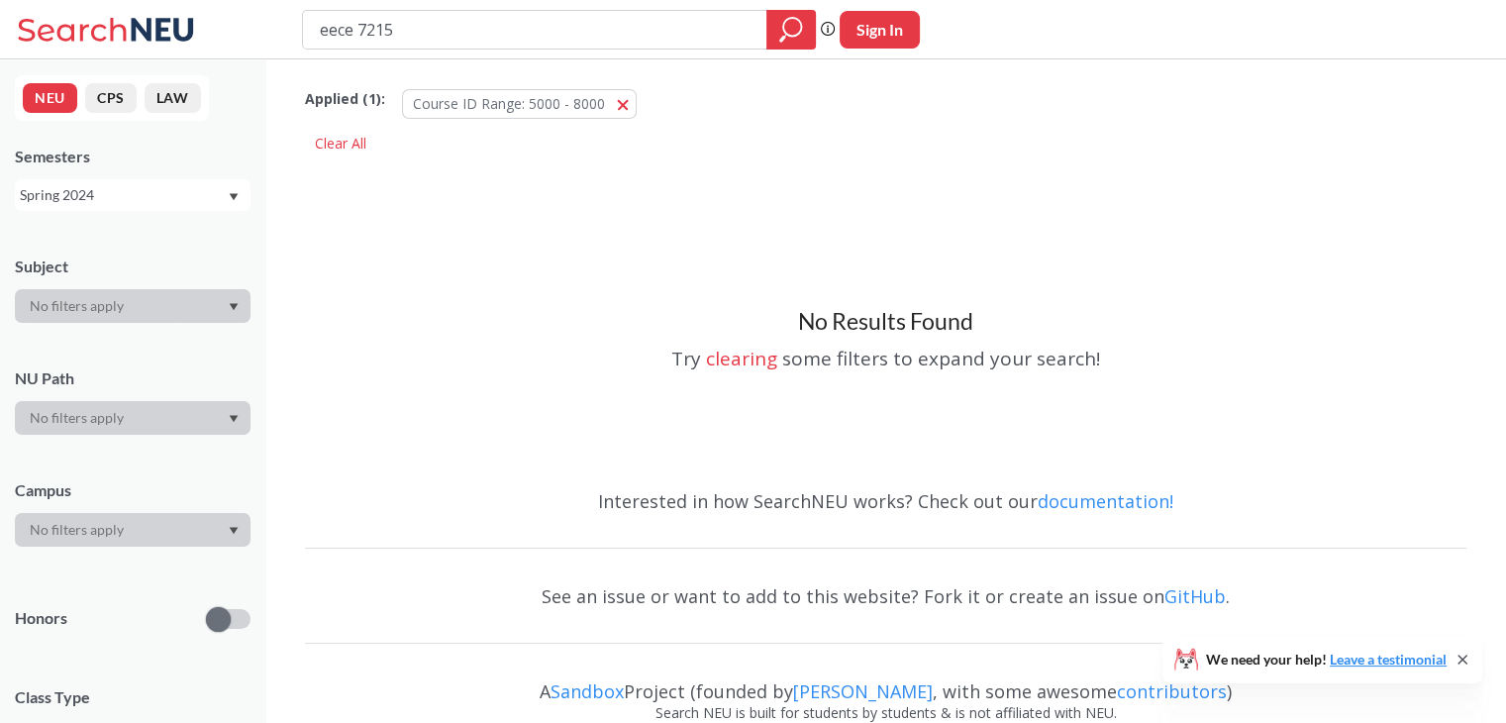
click at [183, 189] on div "Spring 2024" at bounding box center [123, 195] width 207 height 22
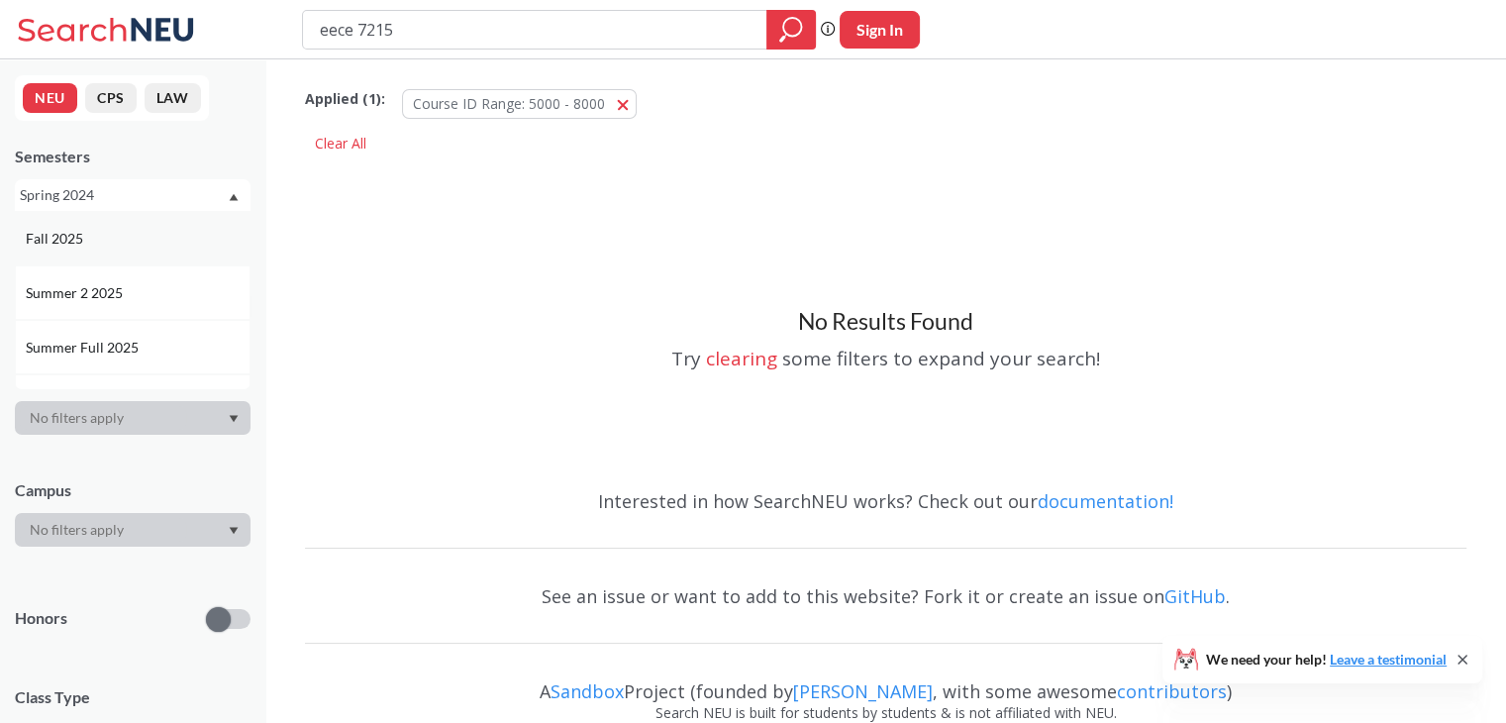
click at [143, 243] on div "Fall 2025" at bounding box center [138, 239] width 224 height 22
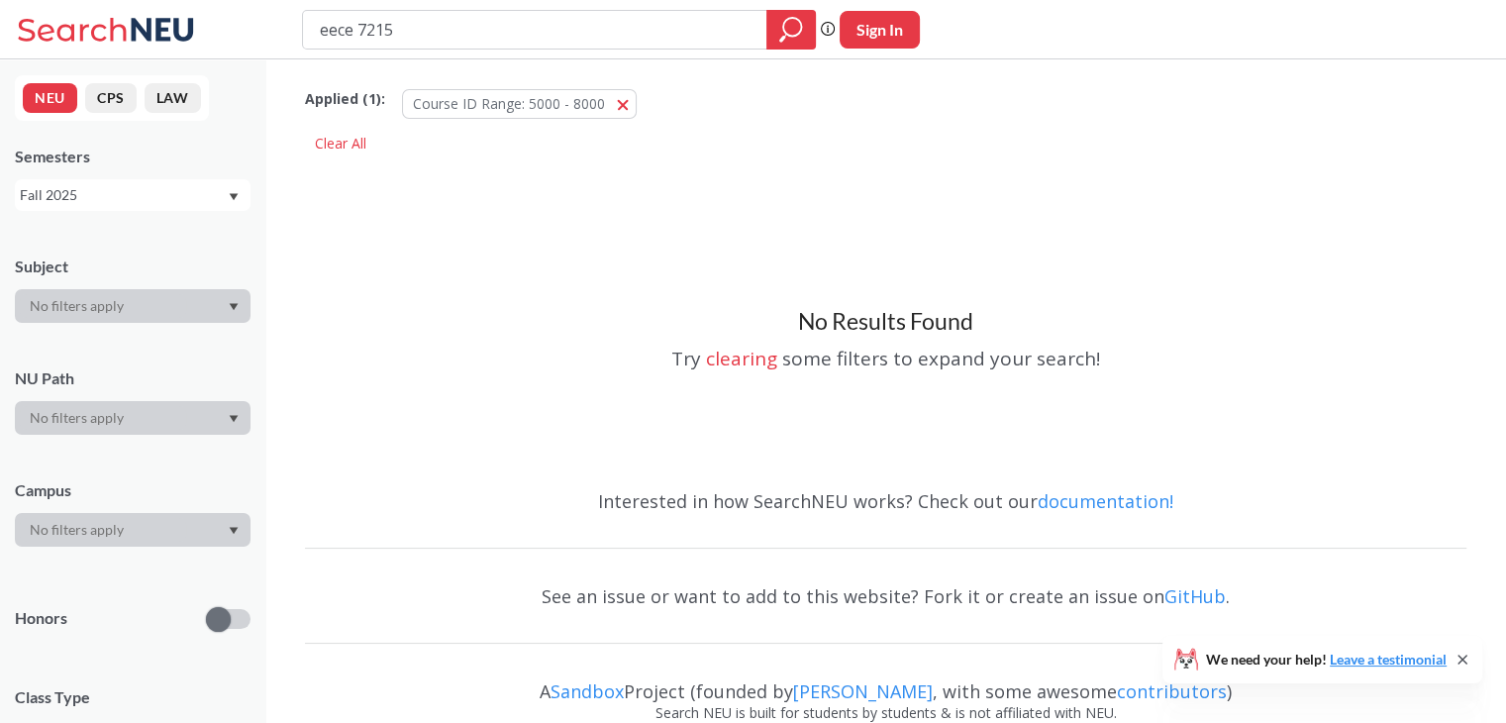
click at [131, 202] on div "Fall 2025" at bounding box center [123, 195] width 207 height 22
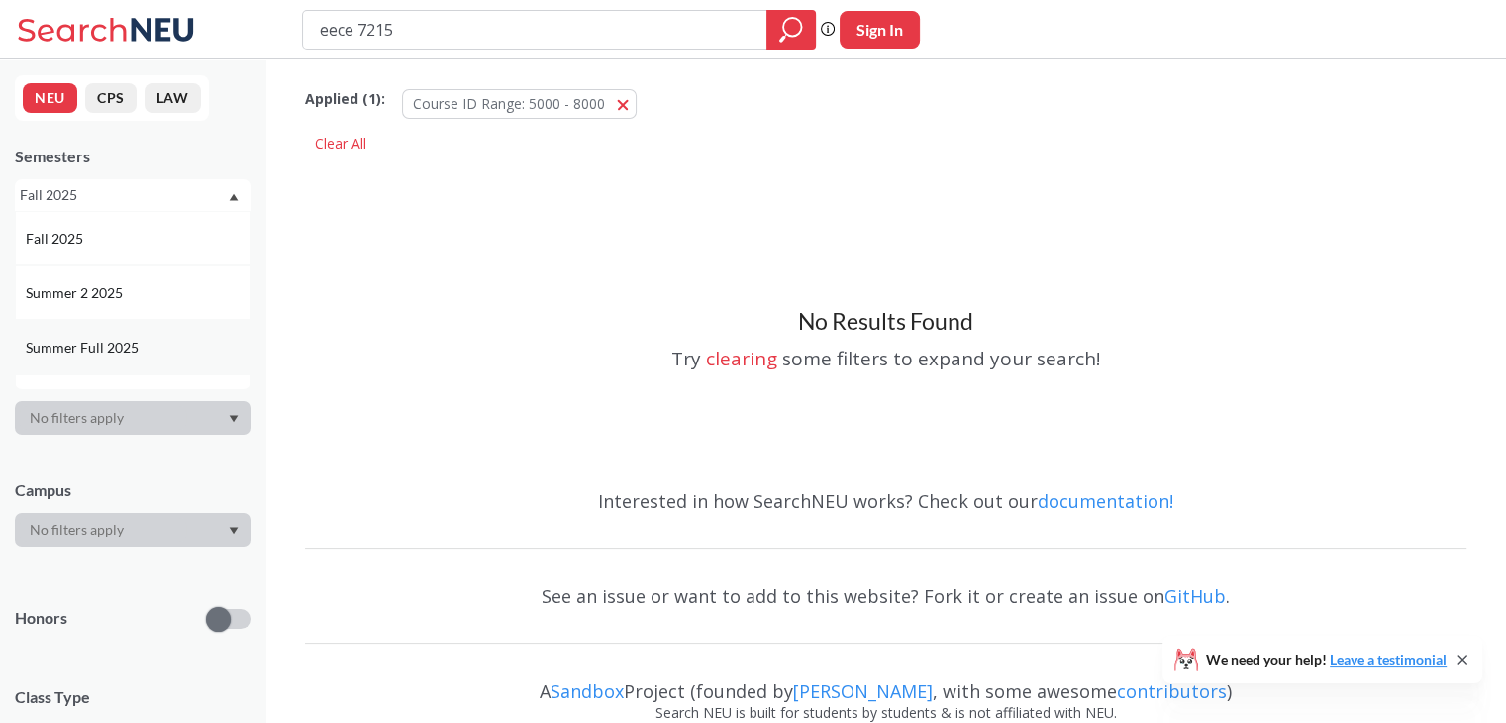
click at [83, 347] on span "Summer Full 2025" at bounding box center [84, 348] width 117 height 22
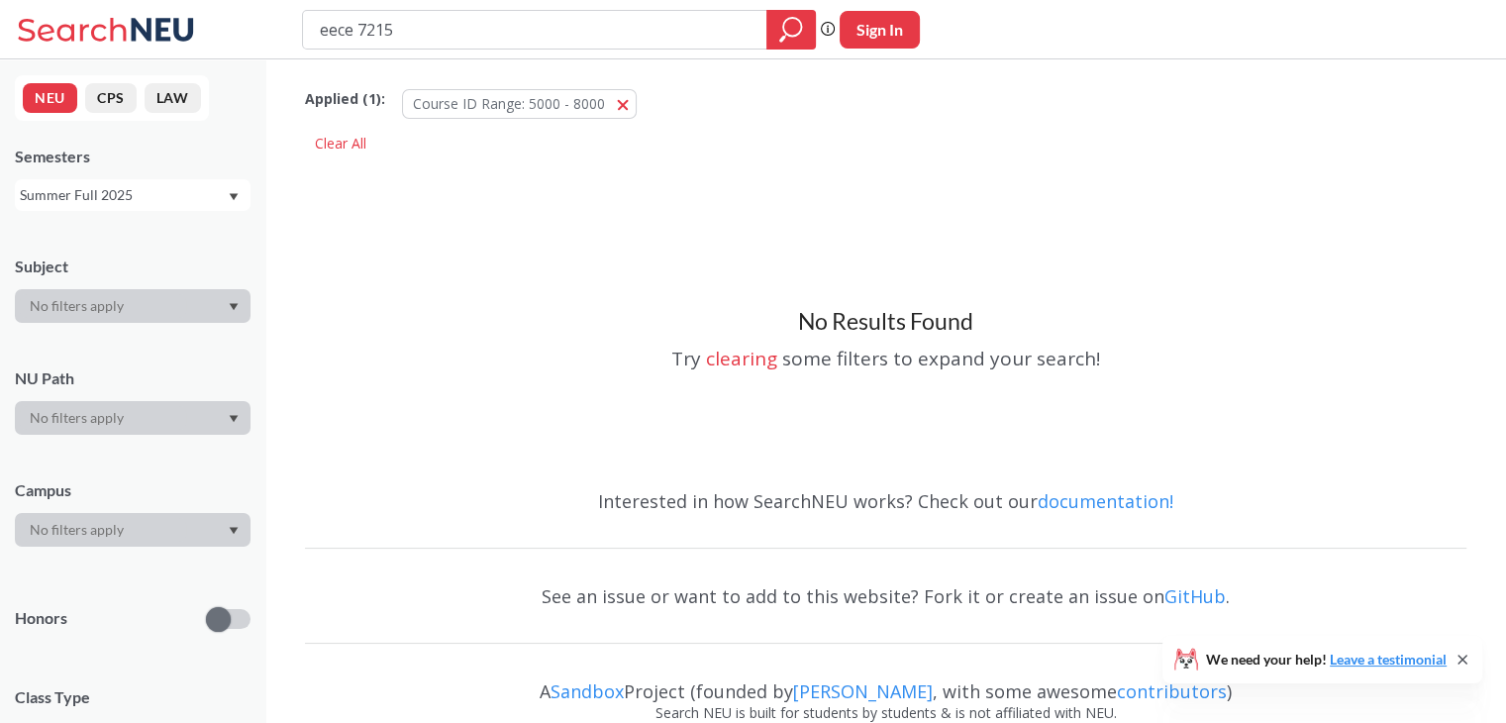
click at [143, 196] on div "Summer Full 2025" at bounding box center [123, 195] width 207 height 22
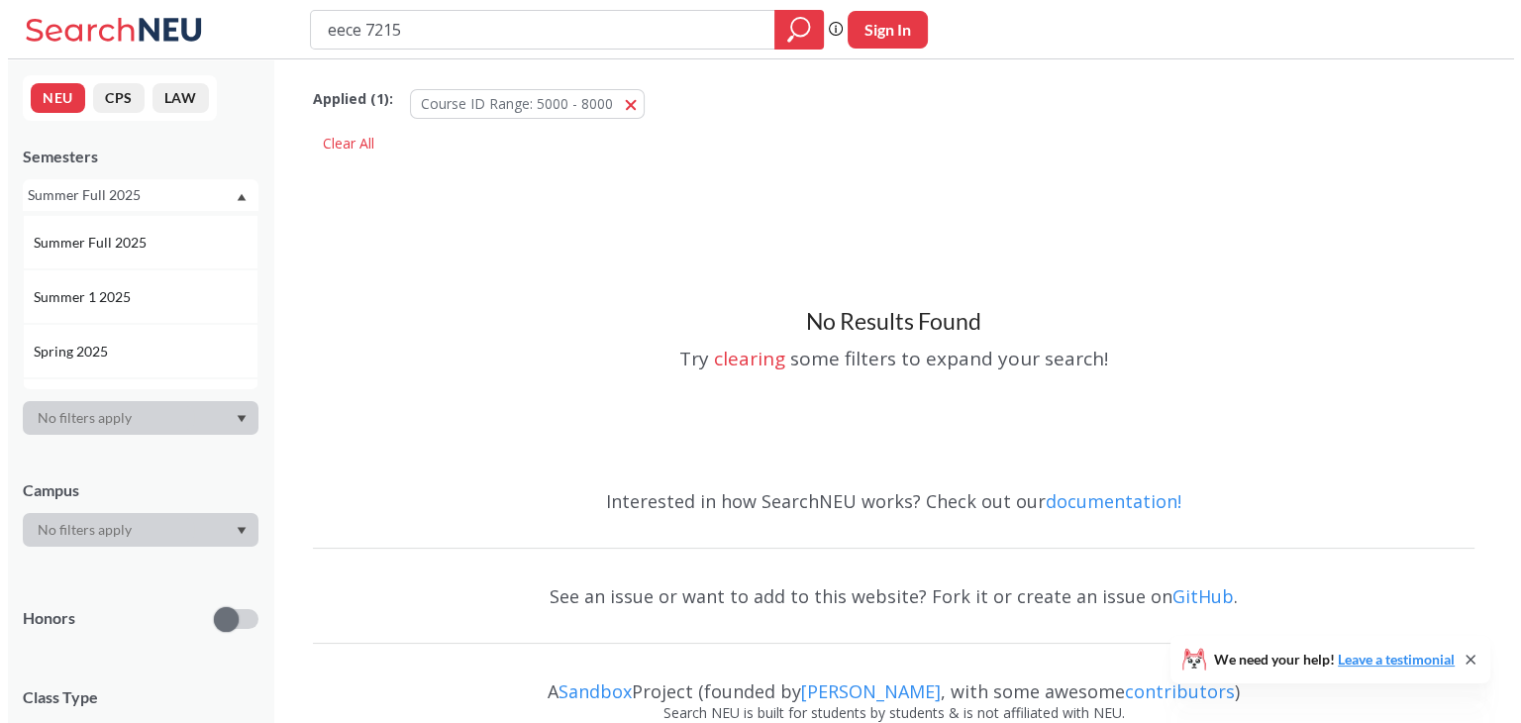
scroll to position [158, 0]
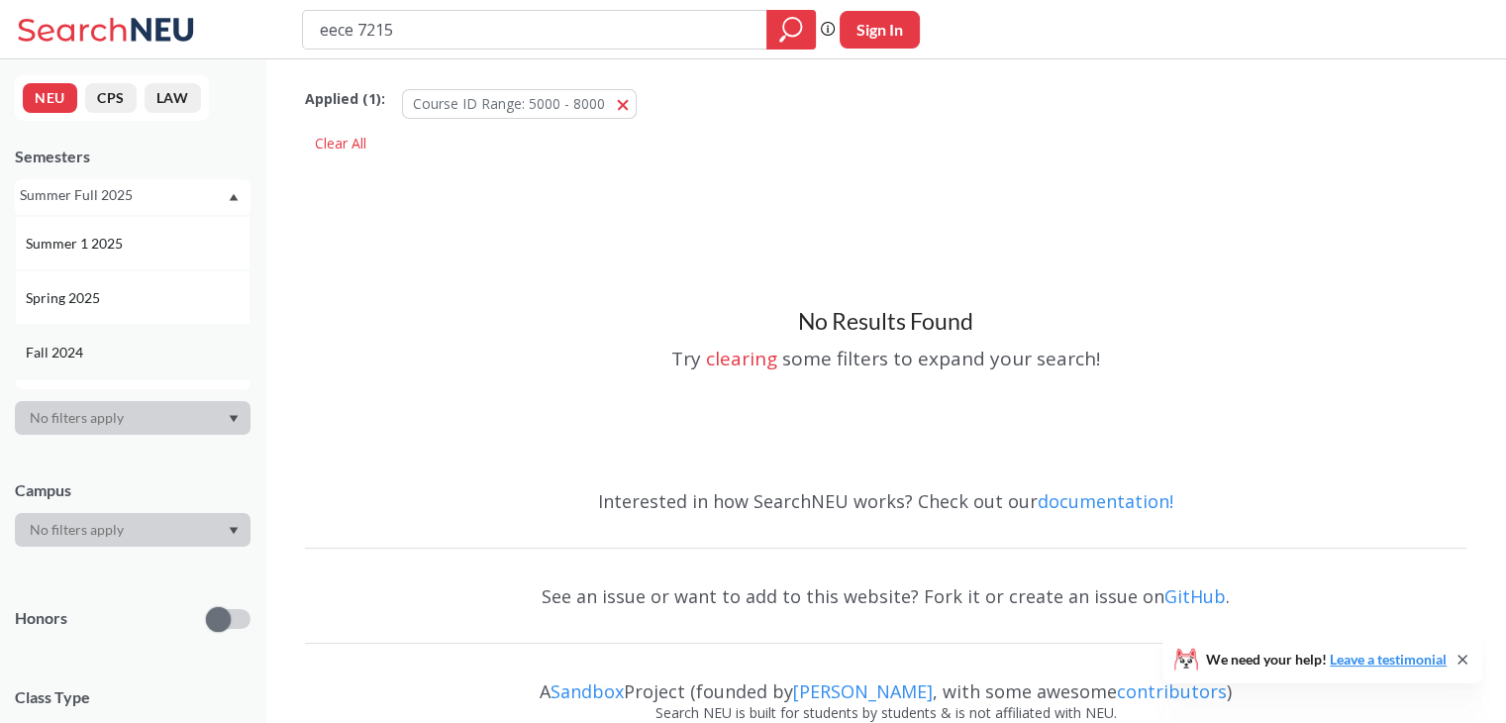
click at [110, 349] on div "Fall 2024" at bounding box center [138, 353] width 224 height 22
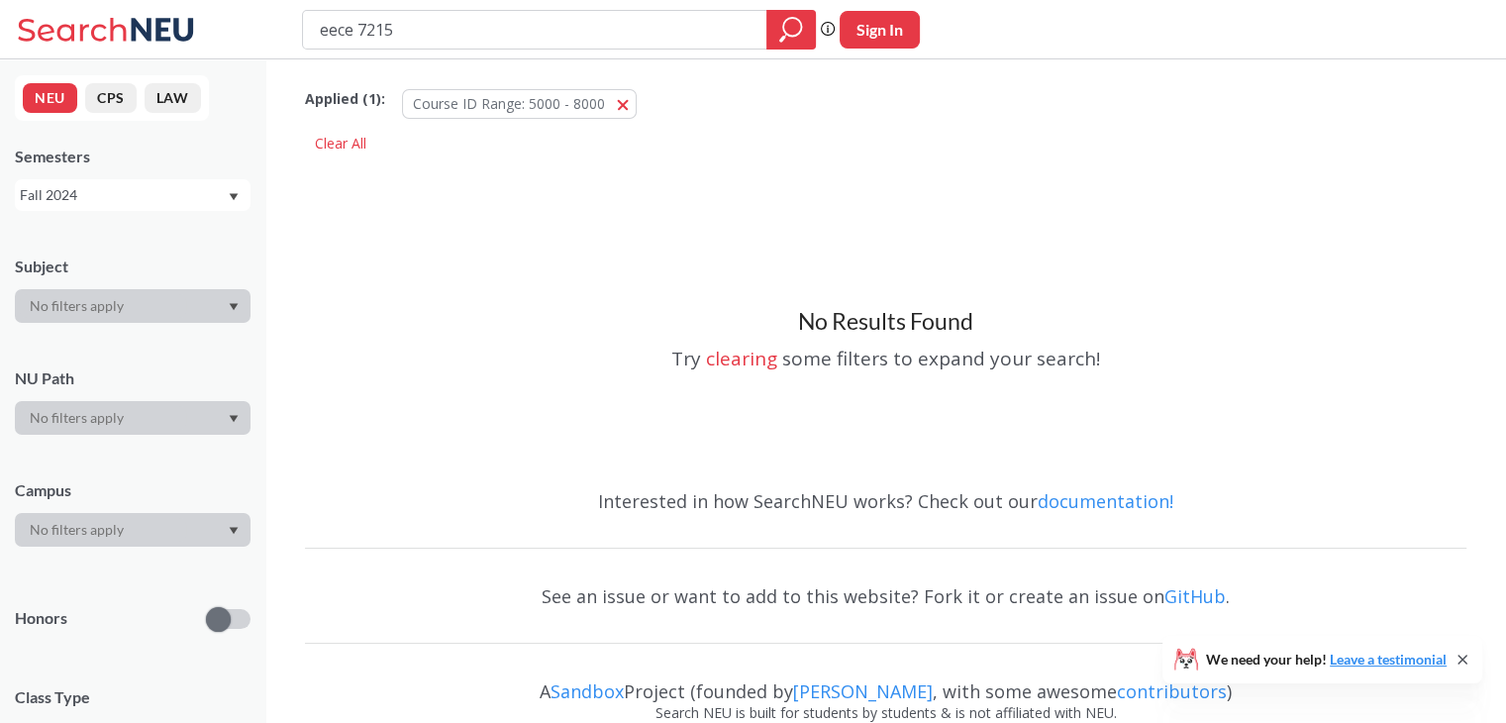
click at [151, 197] on div "Fall 2024" at bounding box center [123, 195] width 207 height 22
click at [367, 223] on div "No Results Found Try clearing some filters to expand your search!" at bounding box center [885, 315] width 1161 height 314
click at [429, 50] on div "eece 7215 Phrase search guarantees the exact search appears in the results. Ex.…" at bounding box center [753, 29] width 1506 height 59
click at [433, 42] on input "eece 7215" at bounding box center [535, 30] width 435 height 34
type input "eece 7345"
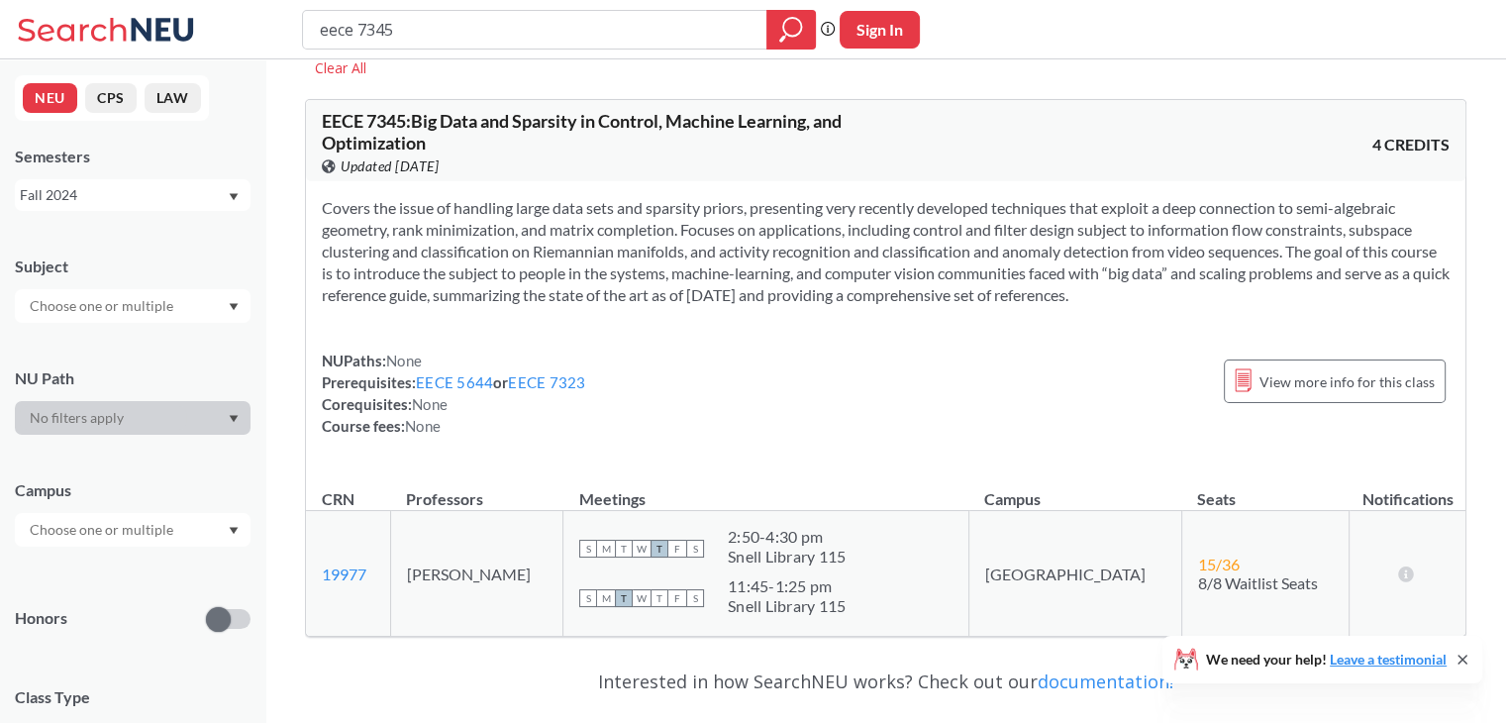
scroll to position [70, 0]
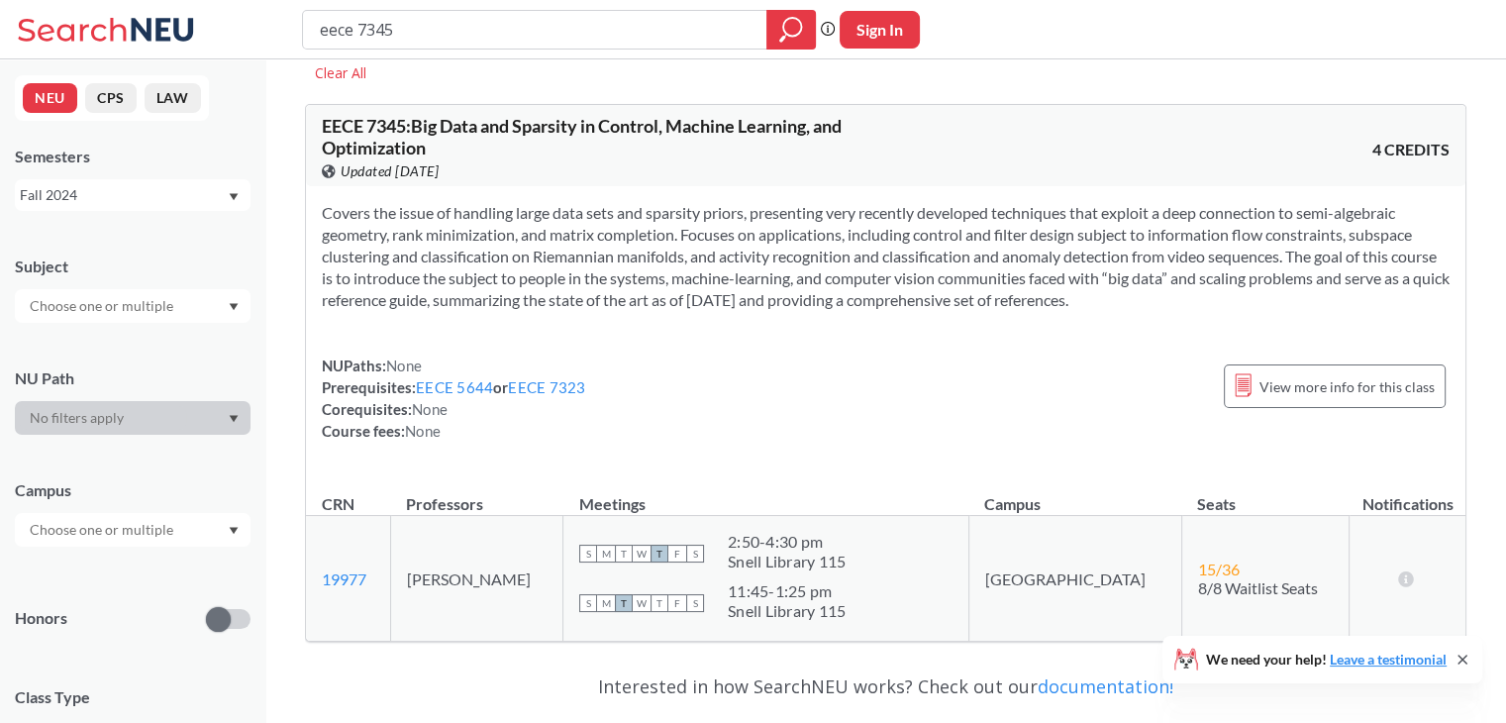
click at [202, 195] on div "Fall 2024" at bounding box center [123, 195] width 207 height 22
click at [158, 233] on div "Fall 2025" at bounding box center [138, 239] width 224 height 22
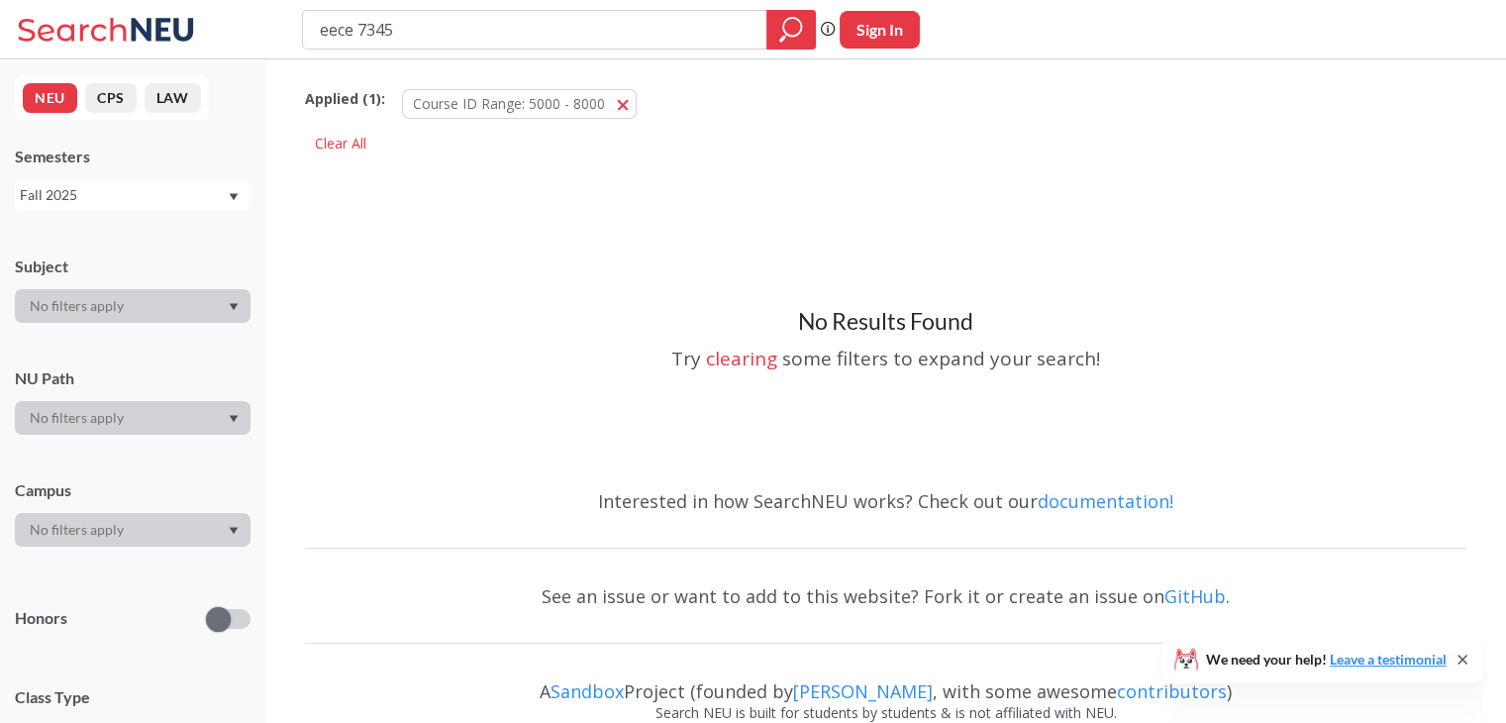
click at [168, 204] on div "Fall 2025" at bounding box center [123, 195] width 207 height 22
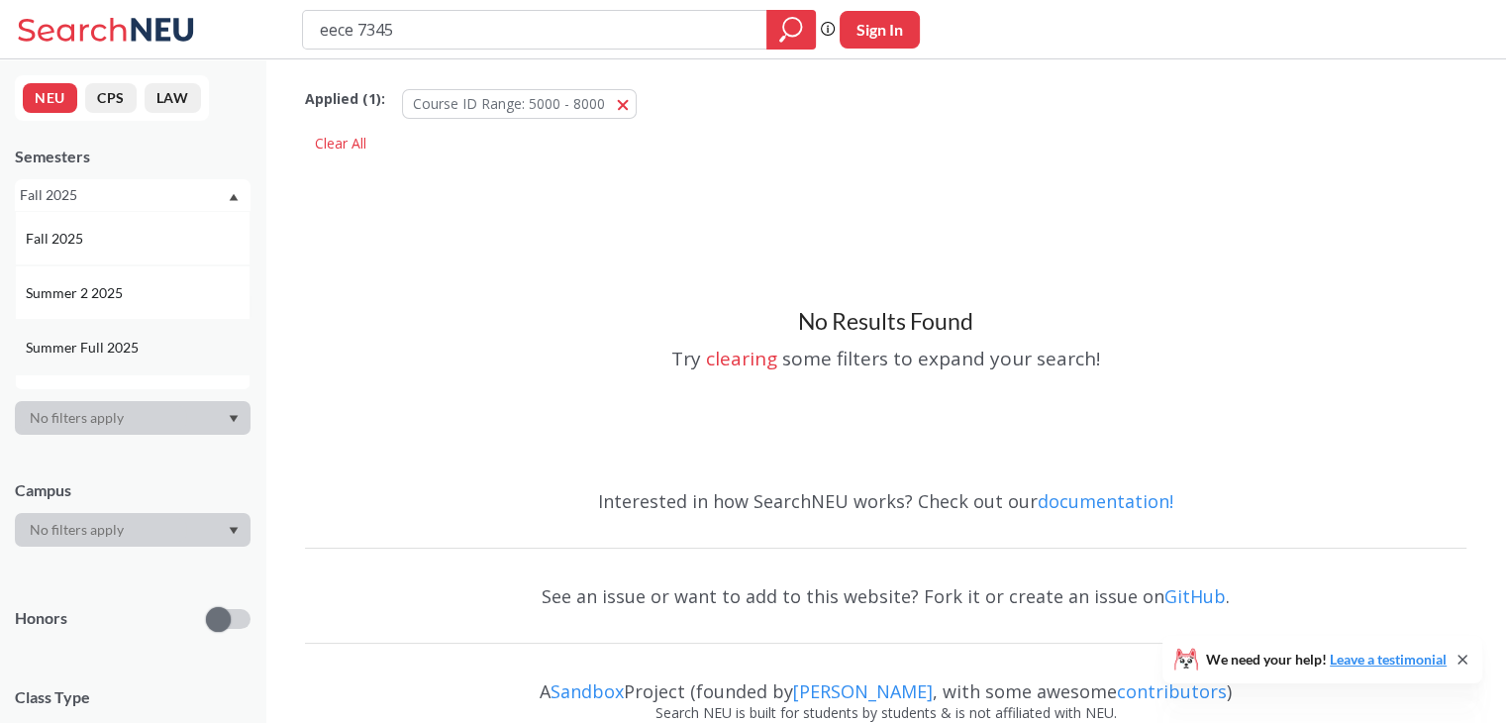
click at [117, 334] on div "Summer Full 2025" at bounding box center [133, 347] width 236 height 54
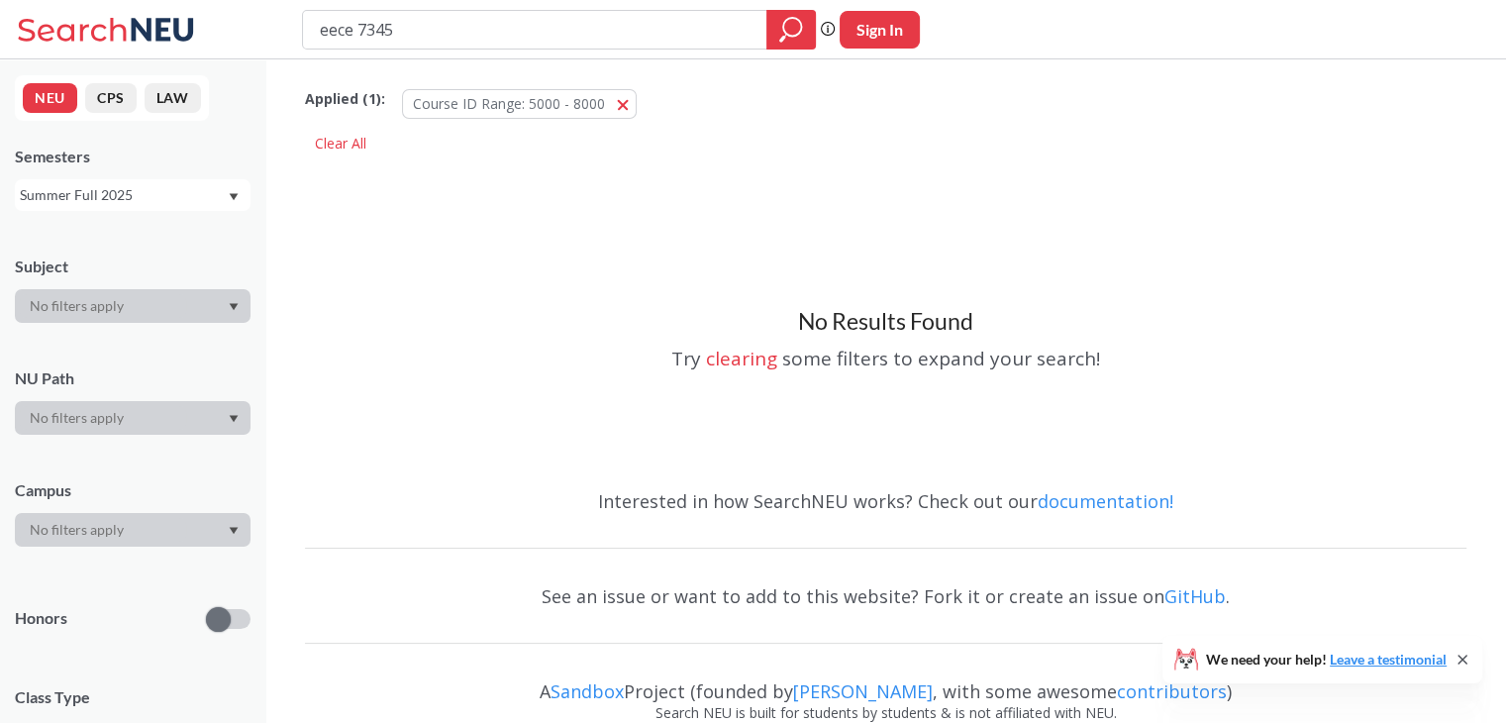
click at [203, 181] on div "Summer Full 2025" at bounding box center [133, 195] width 236 height 32
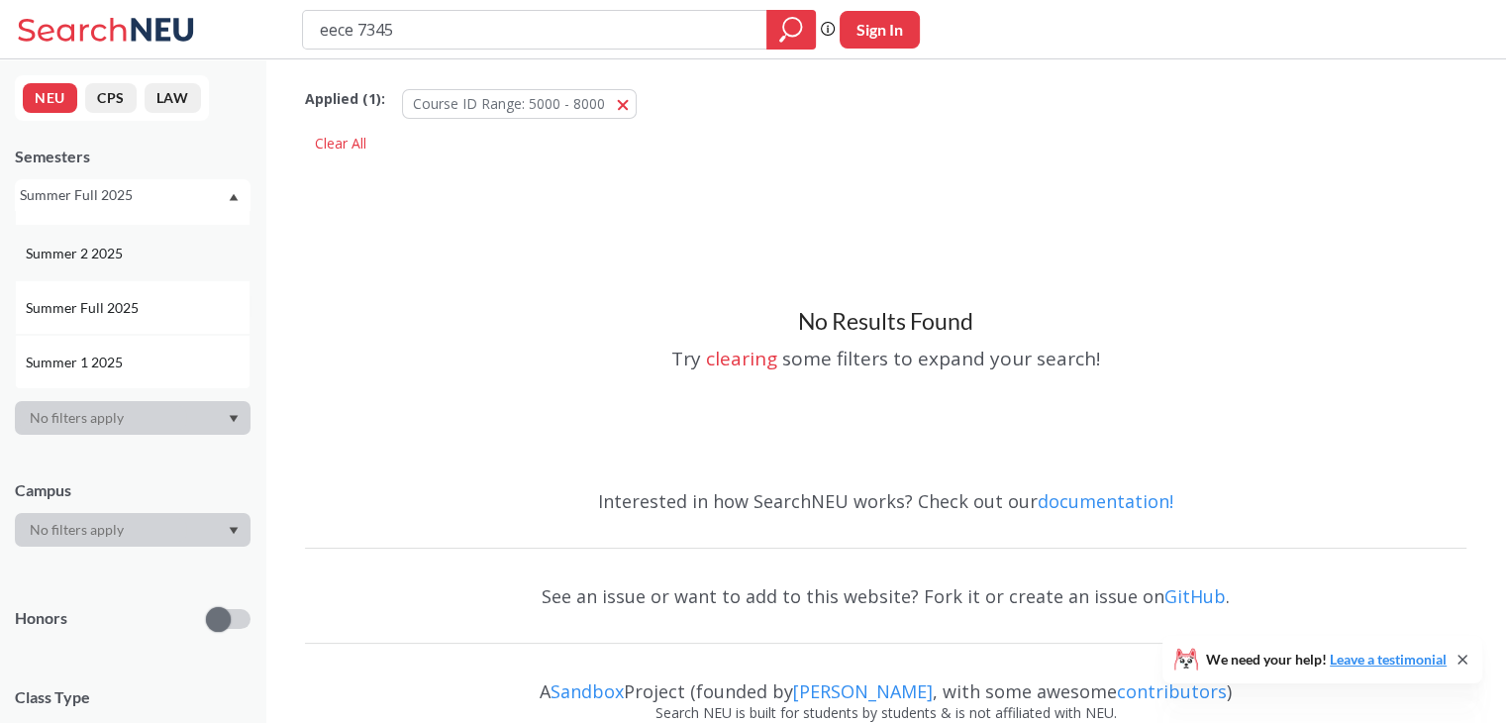
scroll to position [42, 0]
click at [116, 369] on span "Summer 1 2025" at bounding box center [76, 360] width 101 height 22
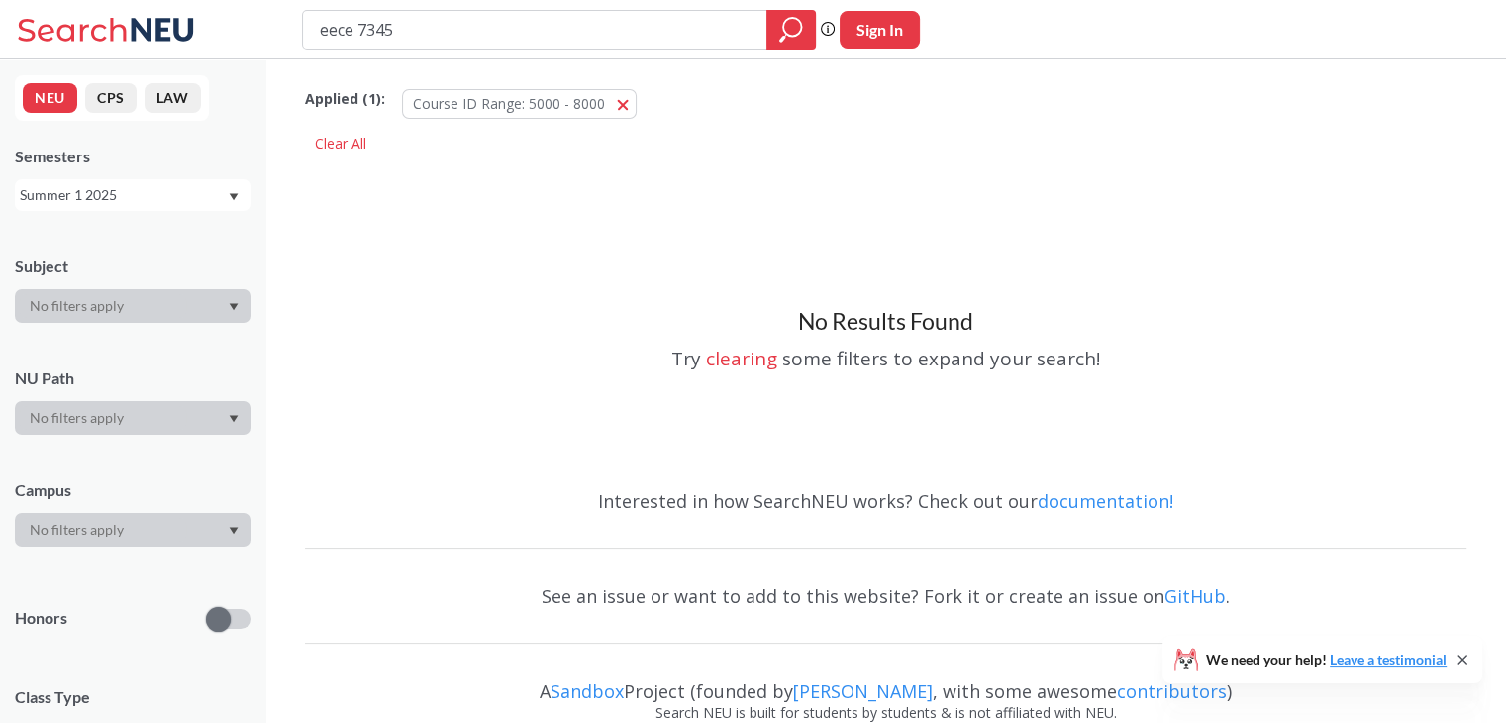
click at [184, 195] on div "Summer 1 2025" at bounding box center [123, 195] width 207 height 22
click at [139, 277] on div "Summer 2 2025" at bounding box center [133, 292] width 236 height 54
click at [187, 192] on div "Summer 2 2025" at bounding box center [123, 195] width 207 height 22
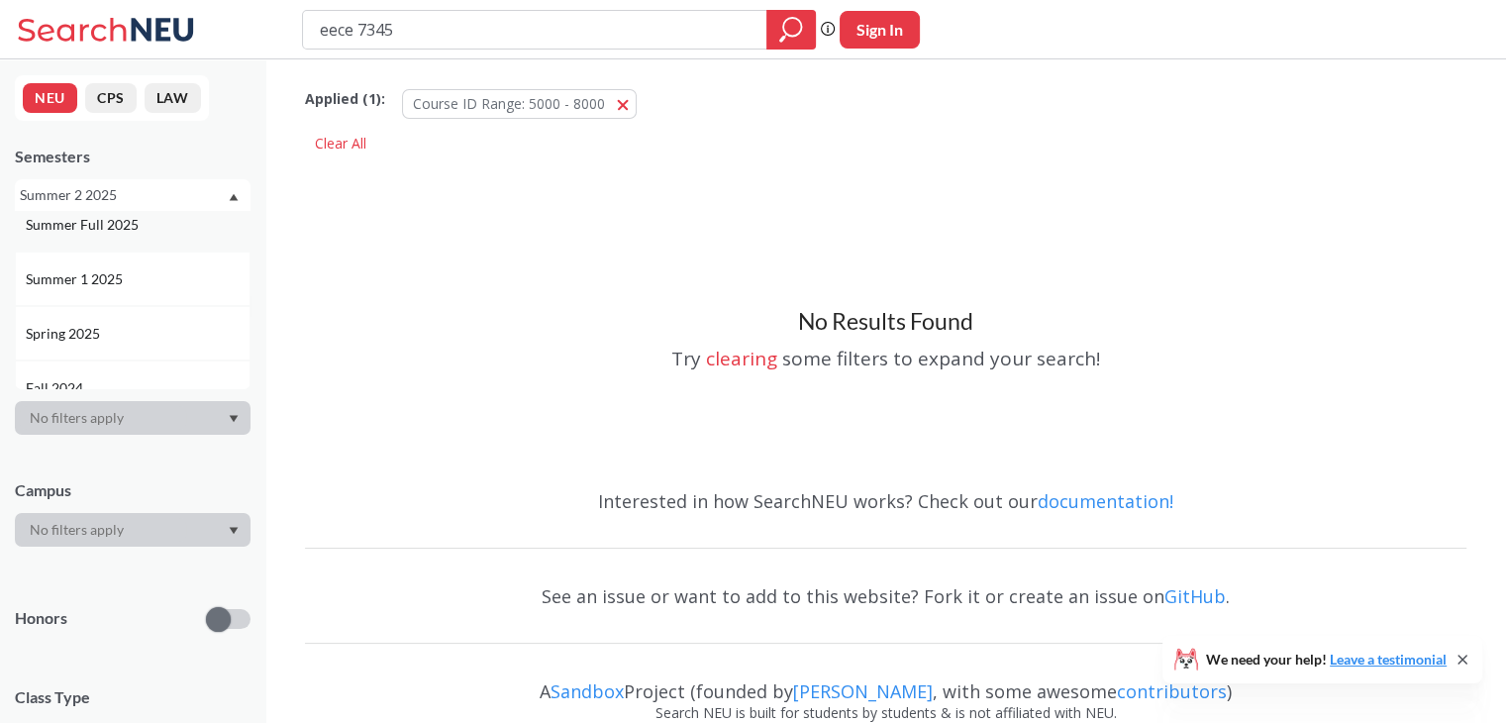
scroll to position [134, 0]
click at [85, 373] on span "Fall 2024" at bounding box center [56, 377] width 61 height 22
